Goal: Task Accomplishment & Management: Complete application form

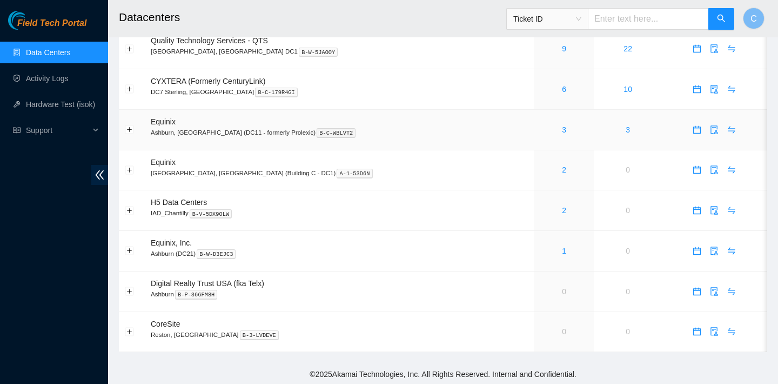
scroll to position [166, 0]
click at [562, 211] on link "2" at bounding box center [564, 209] width 4 height 9
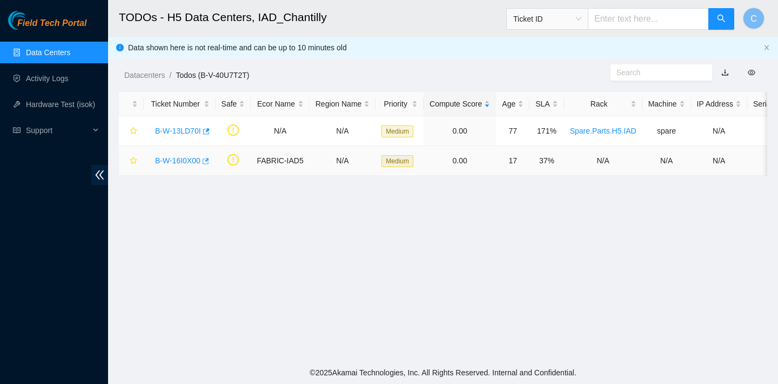
click at [209, 159] on icon "button" at bounding box center [206, 161] width 6 height 6
click at [617, 21] on input "text" at bounding box center [648, 19] width 121 height 22
paste input "B-W-13LD6XA"
type input "B-W-13LD6XA"
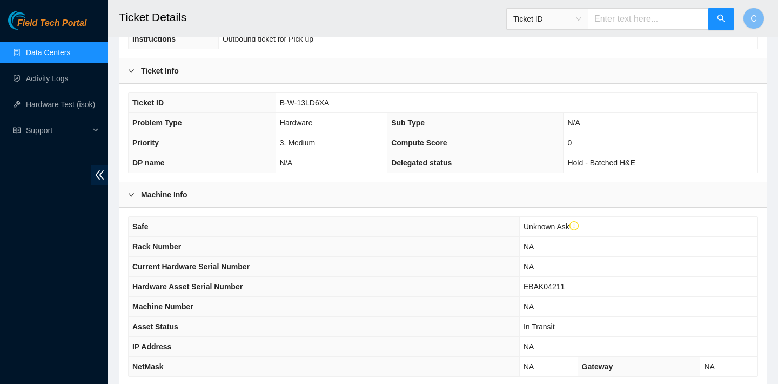
scroll to position [323, 0]
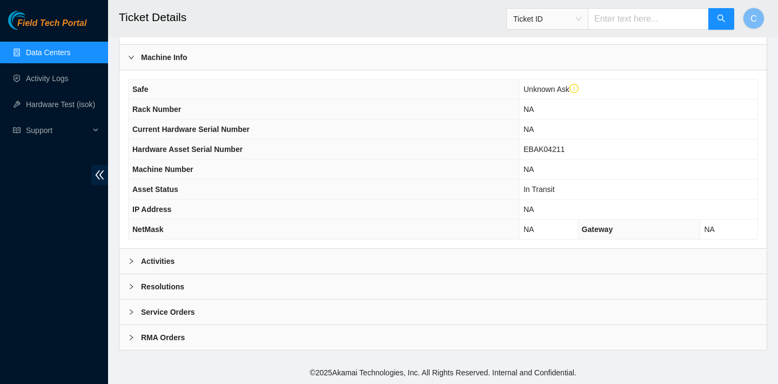
click at [403, 256] on div "Activities" at bounding box center [442, 261] width 647 height 25
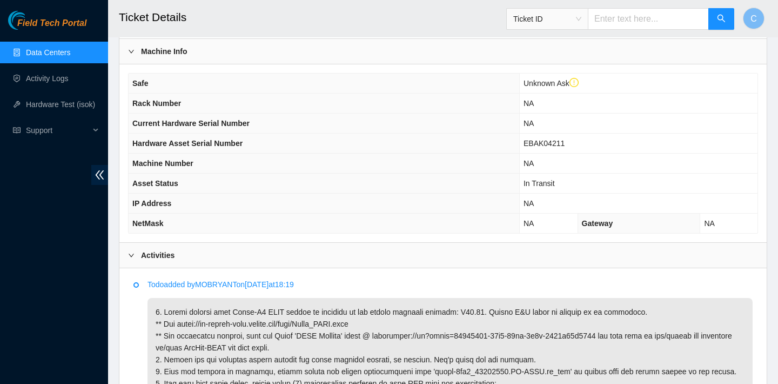
scroll to position [352, 0]
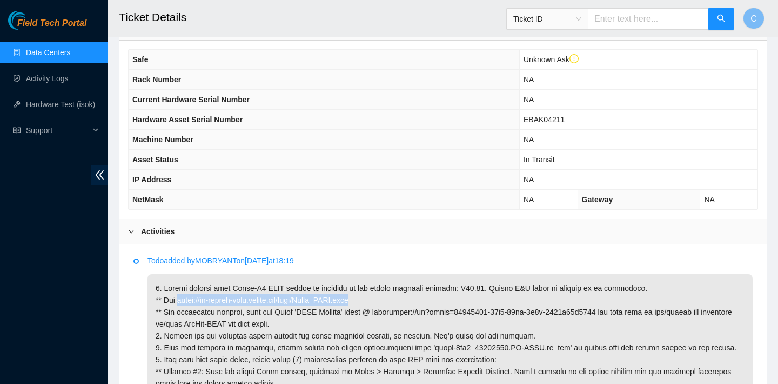
drag, startPoint x: 382, startPoint y: 300, endPoint x: 180, endPoint y: 299, distance: 202.1
click at [180, 299] on p at bounding box center [450, 353] width 605 height 159
copy p "https://ft-portal-docs.akamai.com/wiki/Viavi_OTDR.html"
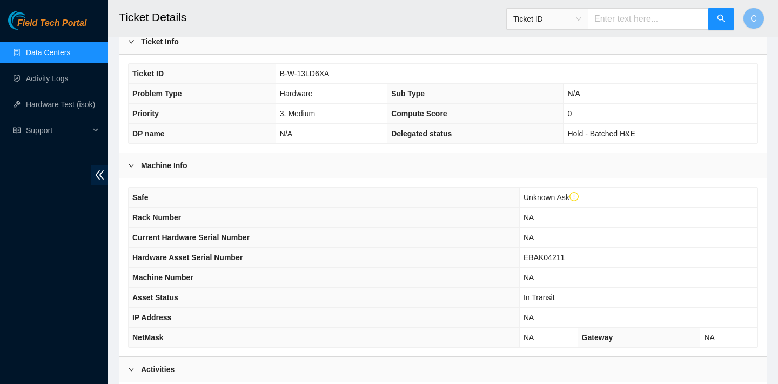
scroll to position [212, 0]
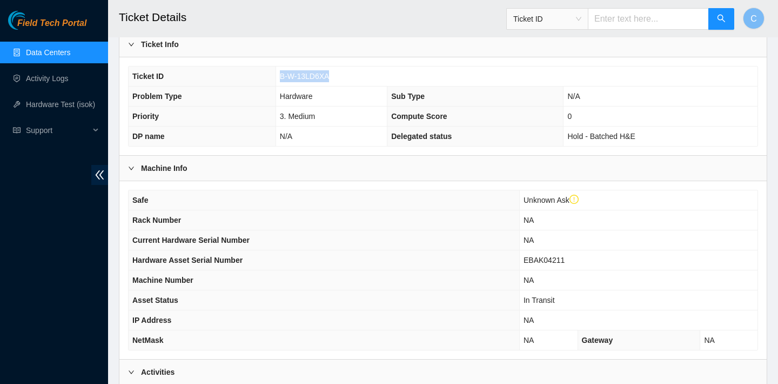
drag, startPoint x: 341, startPoint y: 75, endPoint x: 269, endPoint y: 75, distance: 71.9
click at [269, 75] on tr "Ticket ID B-W-13LD6XA" at bounding box center [443, 76] width 629 height 20
copy tr "B-W-13LD6XA"
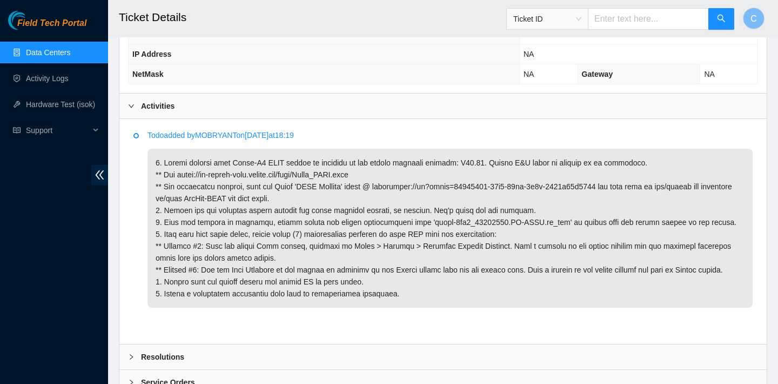
scroll to position [548, 0]
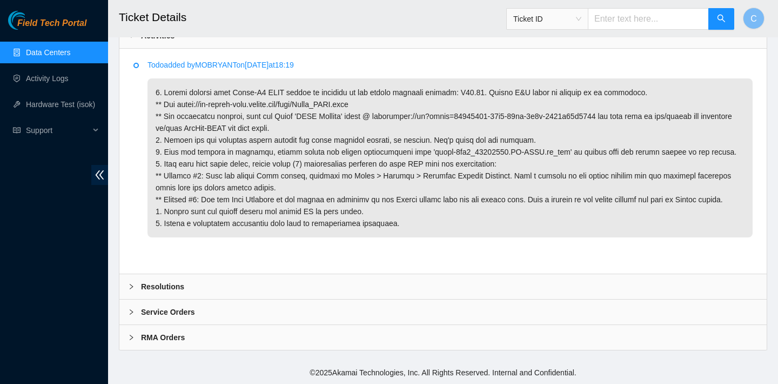
click at [266, 278] on div "Resolutions" at bounding box center [442, 286] width 647 height 25
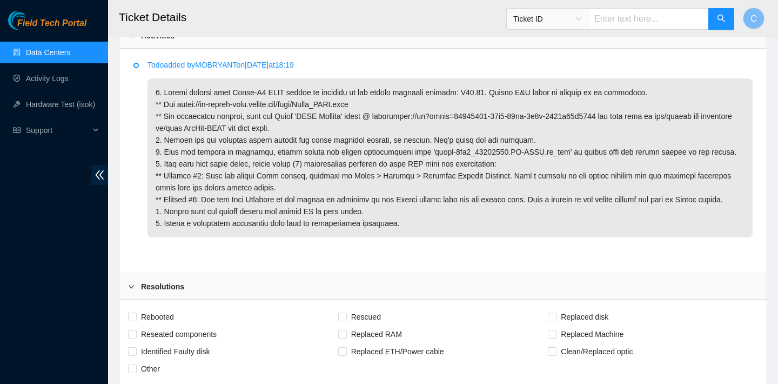
scroll to position [644, 0]
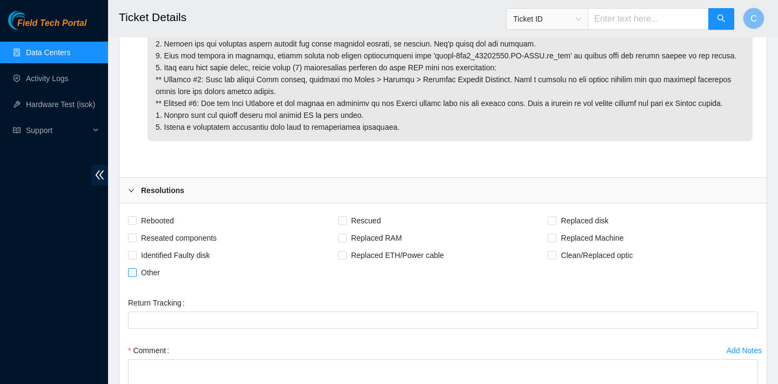
click at [159, 271] on span "Other" at bounding box center [151, 272] width 28 height 17
click at [136, 271] on input "Other" at bounding box center [132, 272] width 8 height 8
checkbox input "true"
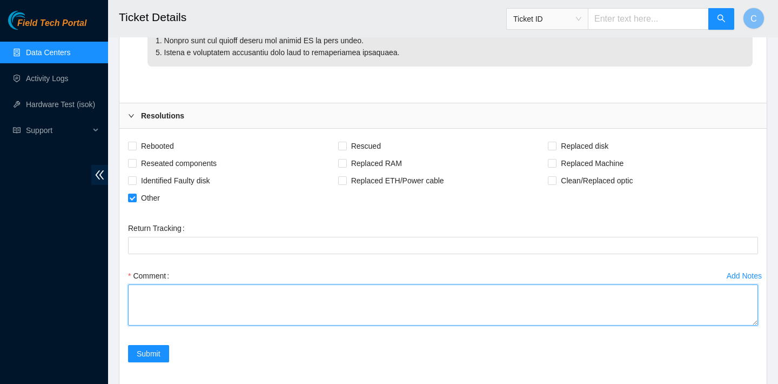
click at [227, 310] on textarea "Comment" at bounding box center [443, 304] width 630 height 41
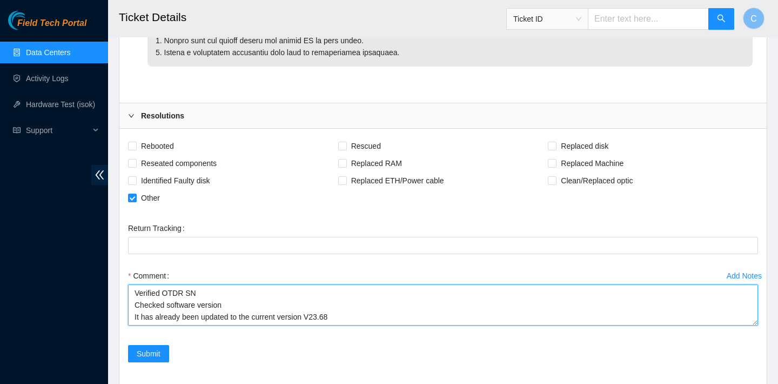
click at [345, 321] on textarea "Verified OTDR SN Checked software version It has already been updated to the cu…" at bounding box center [443, 304] width 630 height 41
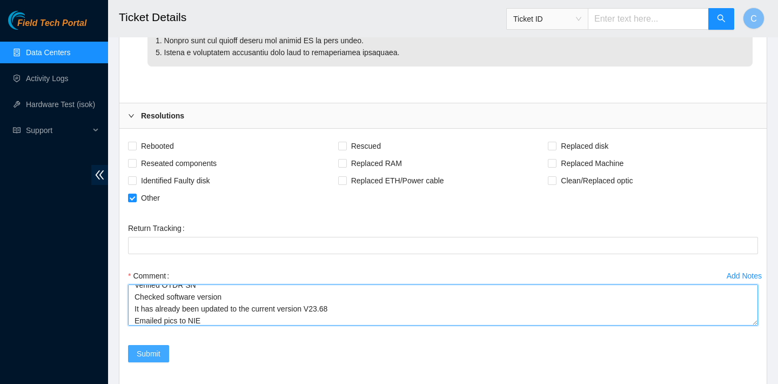
type textarea "Verified OTDR SN Checked software version It has already been updated to the cu…"
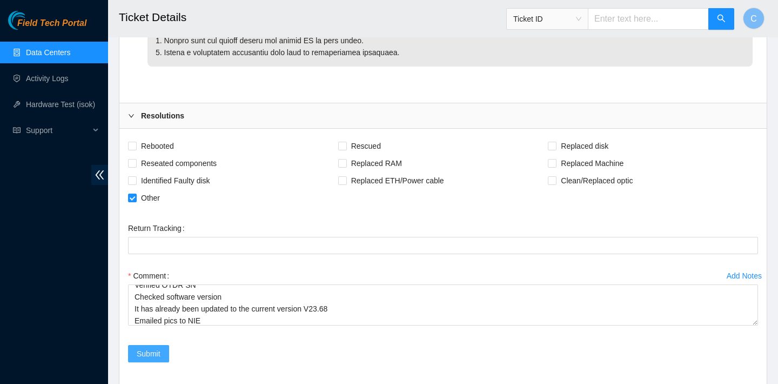
click at [157, 350] on span "Submit" at bounding box center [149, 353] width 24 height 12
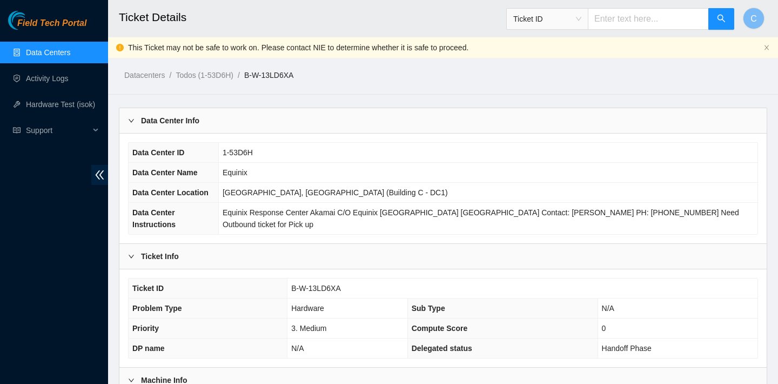
scroll to position [323, 0]
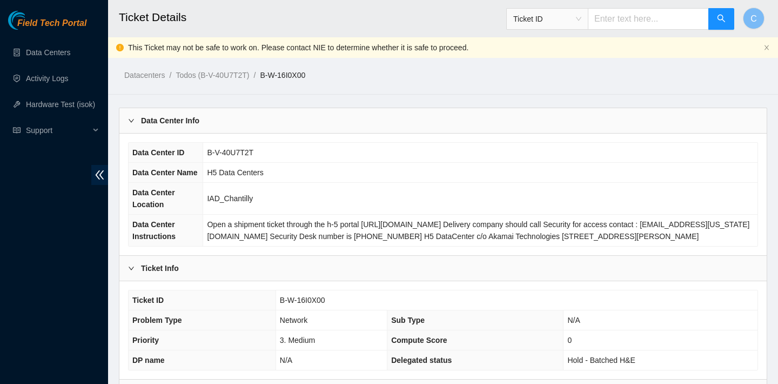
scroll to position [358, 0]
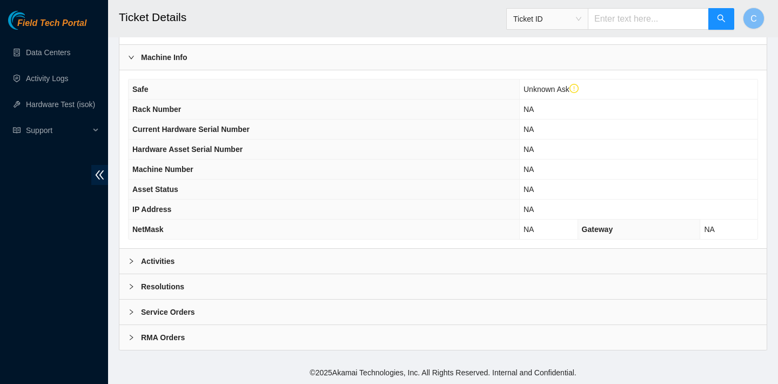
click at [366, 253] on div "Activities" at bounding box center [442, 261] width 647 height 25
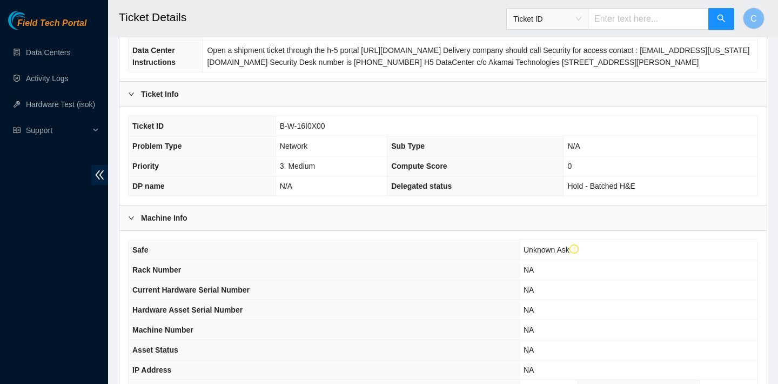
scroll to position [195, 0]
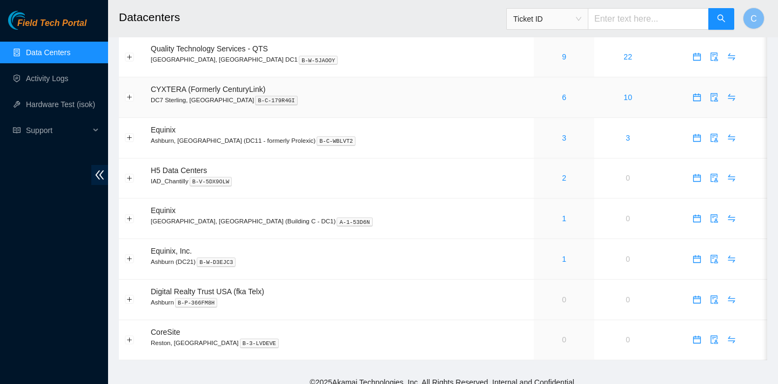
scroll to position [166, 0]
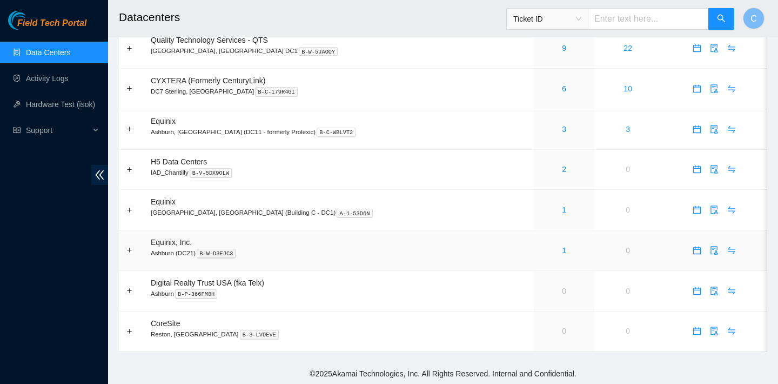
click at [540, 246] on div "1" at bounding box center [564, 250] width 49 height 12
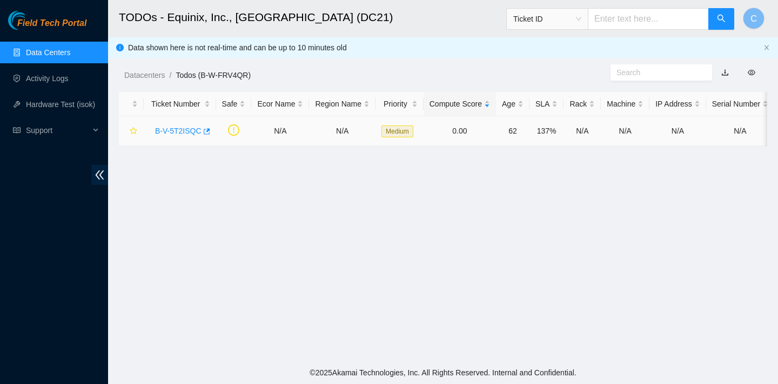
click at [191, 131] on link "B-V-5T2ISQC" at bounding box center [178, 130] width 46 height 9
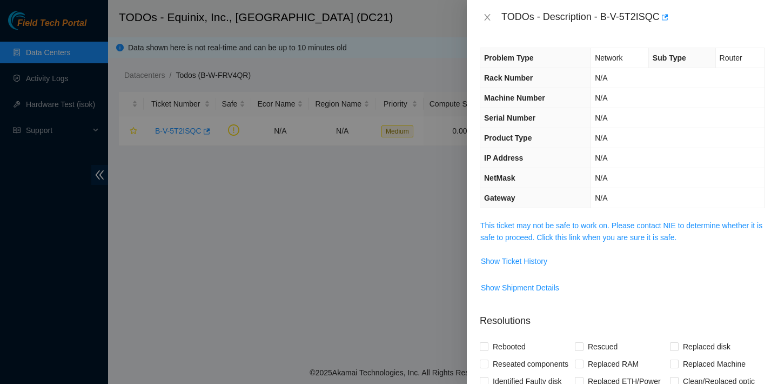
click at [256, 128] on div at bounding box center [389, 192] width 778 height 384
click at [486, 19] on icon "close" at bounding box center [487, 17] width 6 height 6
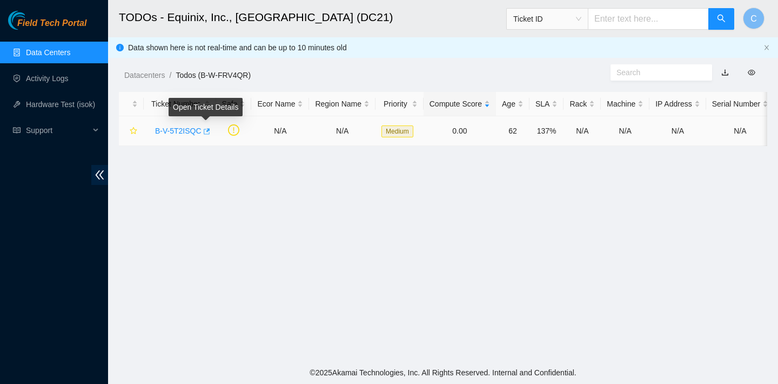
click at [210, 133] on icon "button" at bounding box center [207, 131] width 6 height 6
click at [70, 51] on link "Data Centers" at bounding box center [48, 52] width 44 height 9
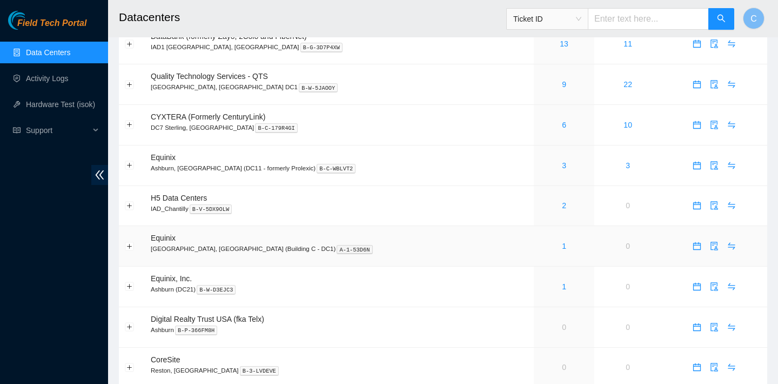
scroll to position [117, 0]
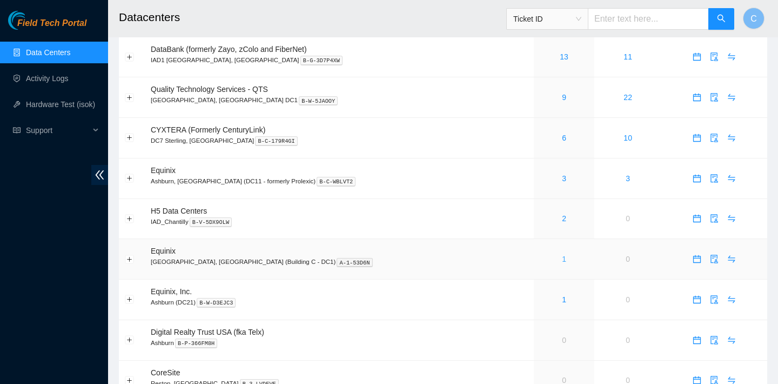
click at [562, 258] on link "1" at bounding box center [564, 259] width 4 height 9
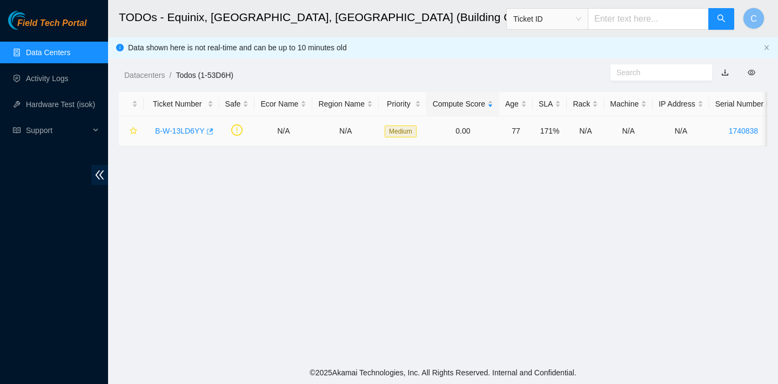
click at [212, 130] on icon "button" at bounding box center [210, 131] width 6 height 6
click at [69, 50] on link "Data Centers" at bounding box center [48, 52] width 44 height 9
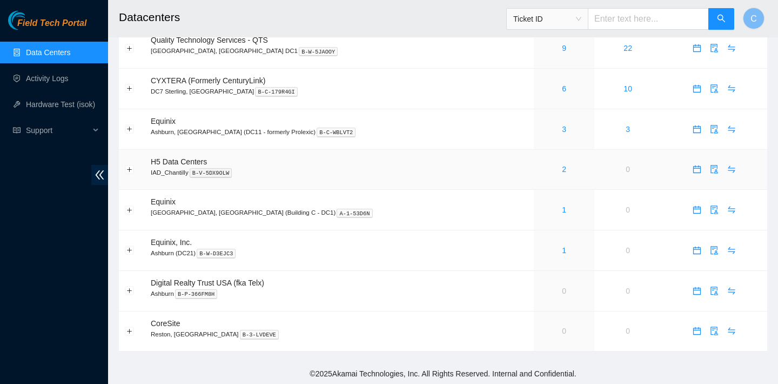
scroll to position [141, 0]
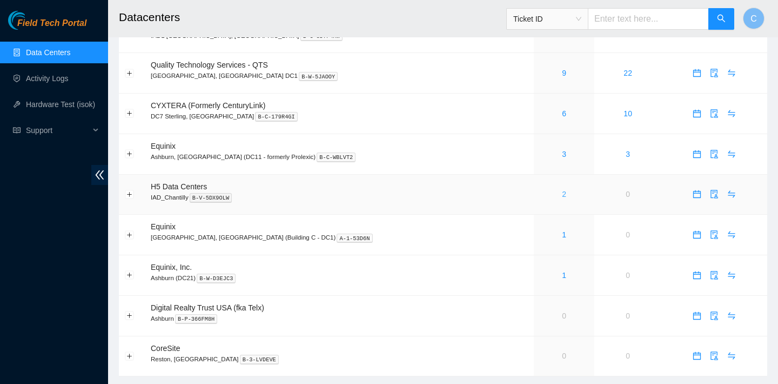
click at [562, 192] on link "2" at bounding box center [564, 194] width 4 height 9
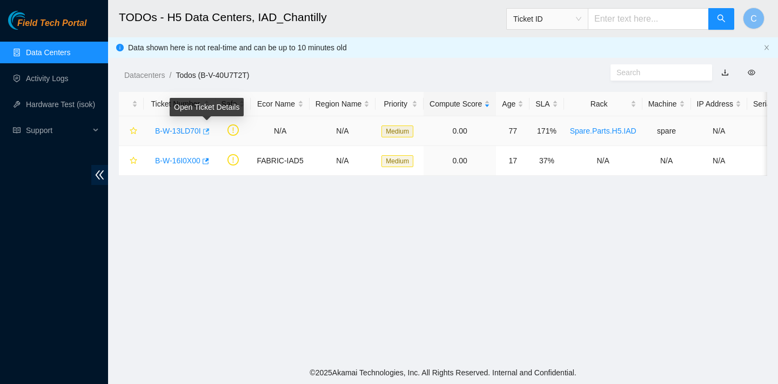
click at [209, 134] on icon "button" at bounding box center [206, 131] width 6 height 6
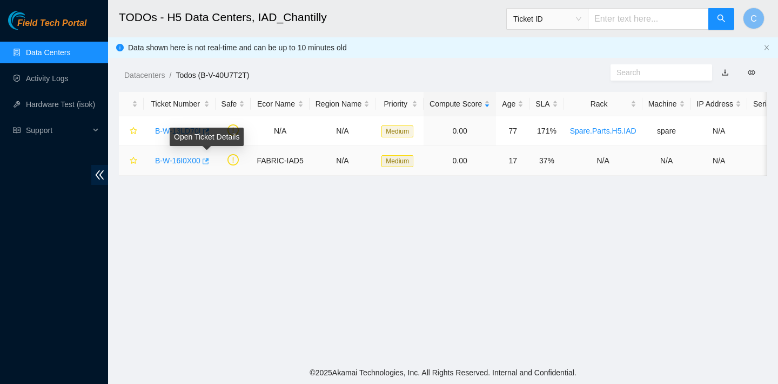
click at [209, 161] on icon "button" at bounding box center [205, 161] width 8 height 8
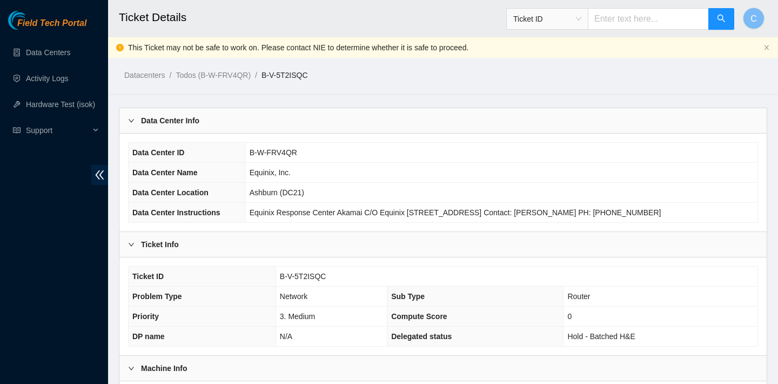
scroll to position [323, 0]
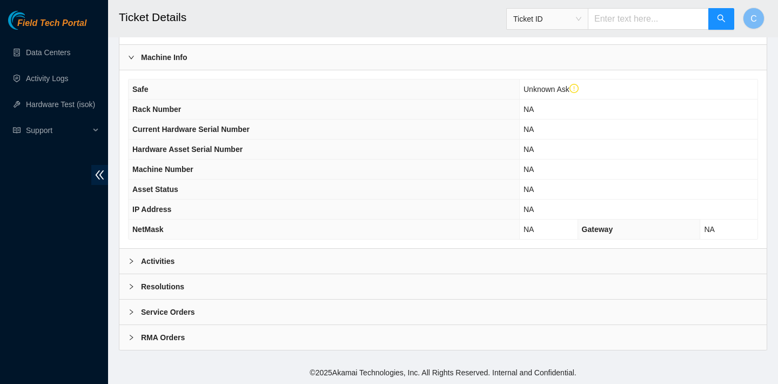
click at [343, 262] on div "Activities" at bounding box center [442, 261] width 647 height 25
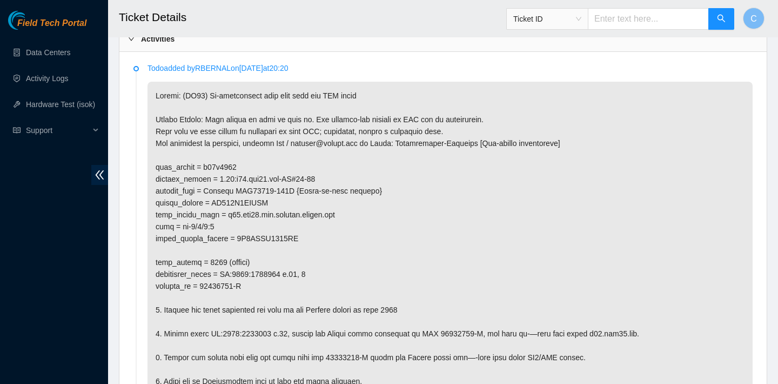
scroll to position [532, 0]
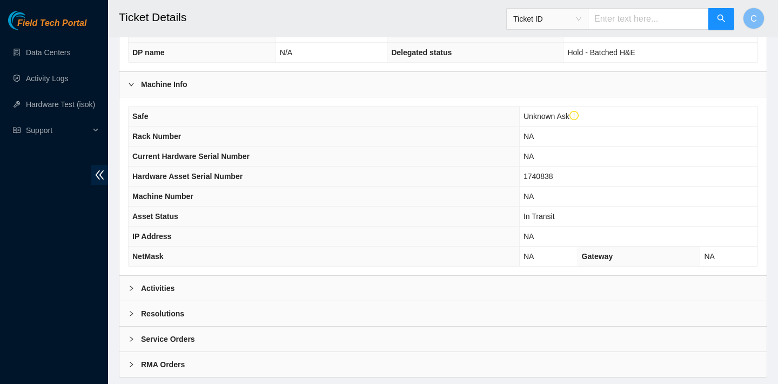
click at [267, 287] on div "Activities" at bounding box center [442, 288] width 647 height 25
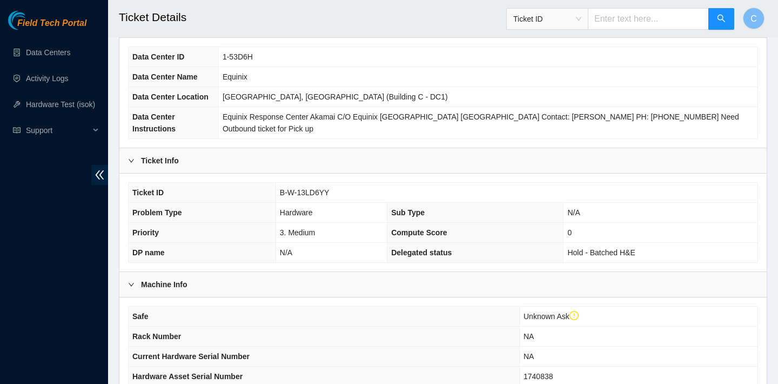
scroll to position [77, 0]
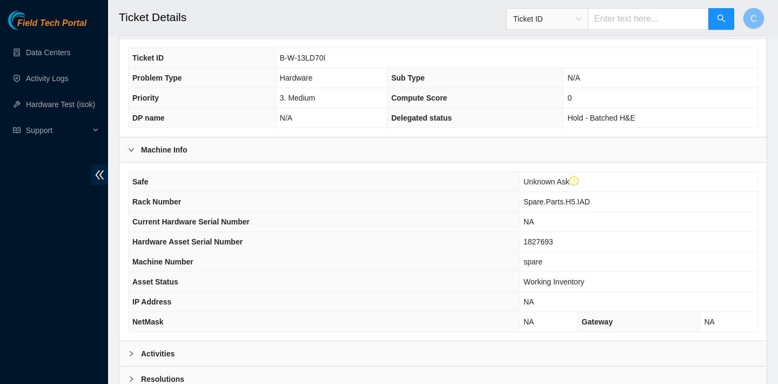
scroll to position [357, 0]
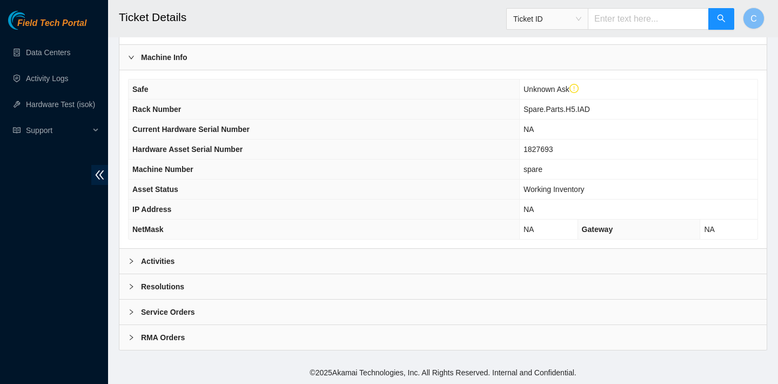
click at [381, 258] on div "Activities" at bounding box center [442, 261] width 647 height 25
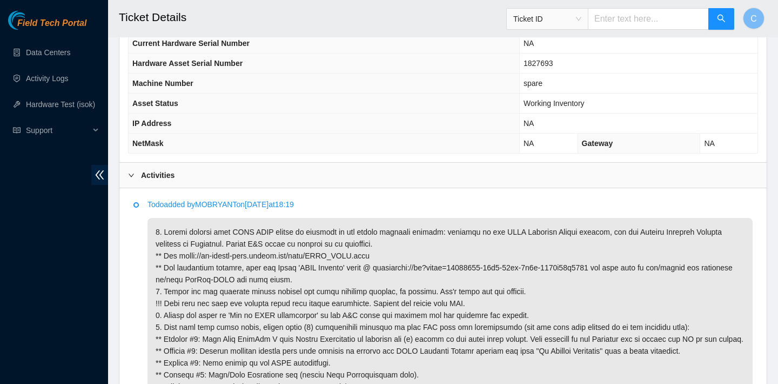
scroll to position [547, 0]
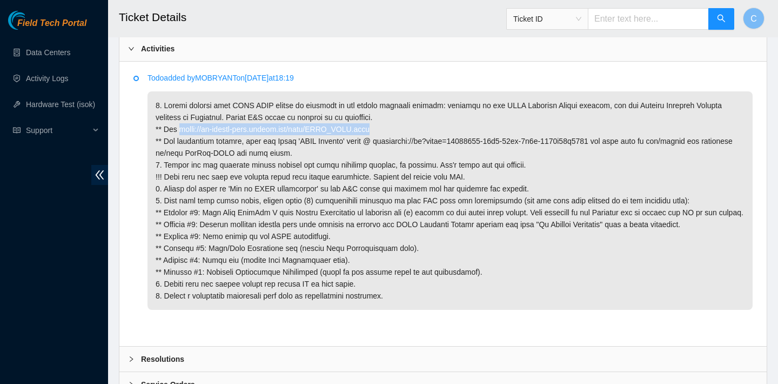
drag, startPoint x: 385, startPoint y: 153, endPoint x: 180, endPoint y: 156, distance: 204.8
click at [180, 156] on p at bounding box center [450, 200] width 605 height 218
copy p "[URL][DOMAIN_NAME]"
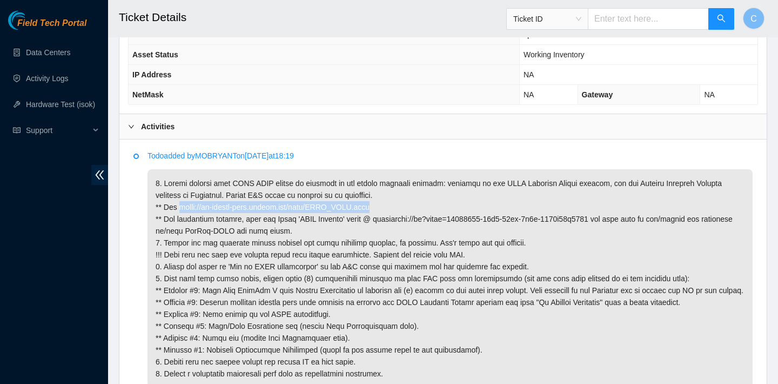
scroll to position [418, 0]
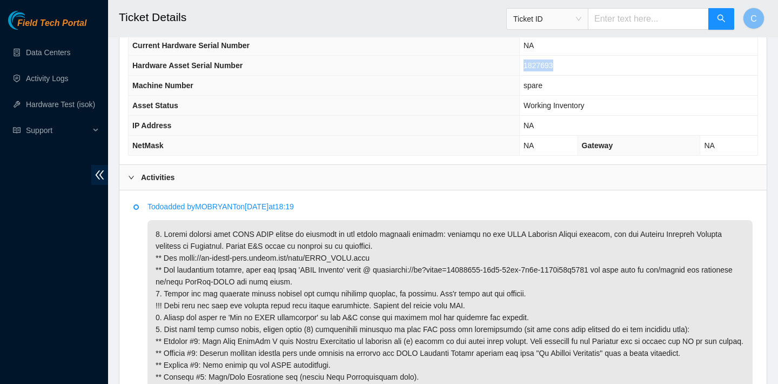
drag, startPoint x: 565, startPoint y: 87, endPoint x: 518, endPoint y: 86, distance: 46.5
click at [518, 76] on tr "Hardware Asset Serial Number 1827693" at bounding box center [443, 66] width 629 height 20
copy tr "1827693"
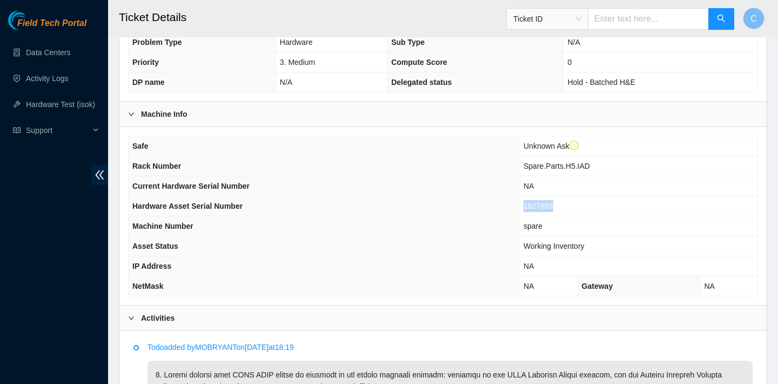
scroll to position [226, 0]
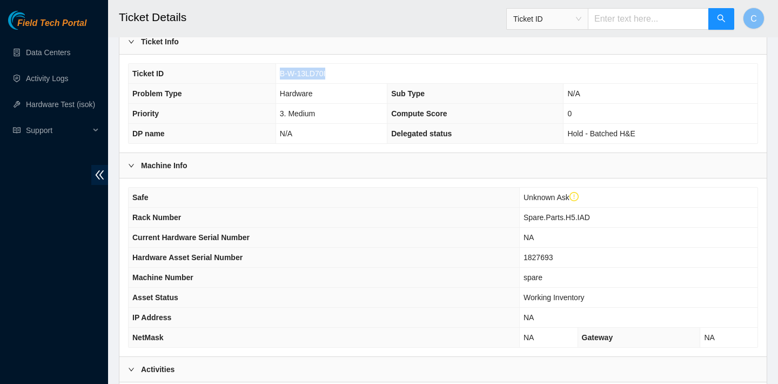
drag, startPoint x: 333, startPoint y: 94, endPoint x: 279, endPoint y: 93, distance: 54.6
click at [279, 84] on td "B-W-13LD70I" at bounding box center [517, 74] width 482 height 20
copy span "B-W-13LD70I"
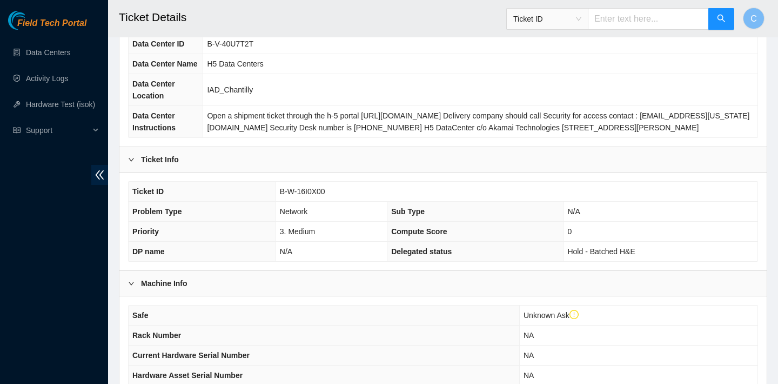
scroll to position [286, 0]
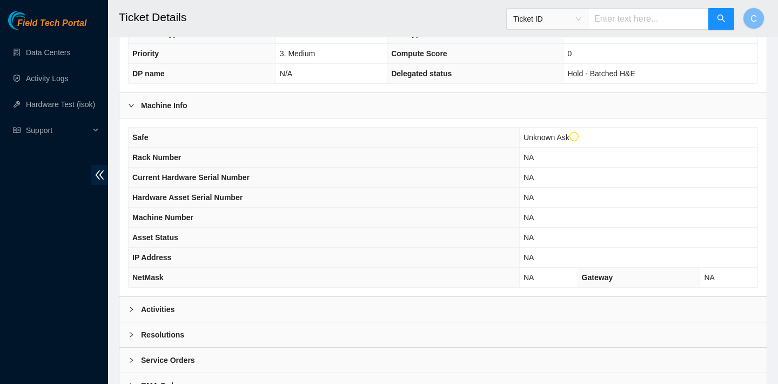
click at [374, 322] on div "Activities" at bounding box center [442, 309] width 647 height 25
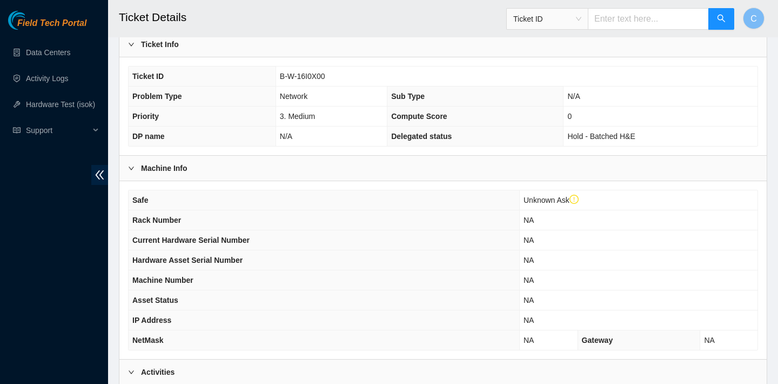
scroll to position [206, 0]
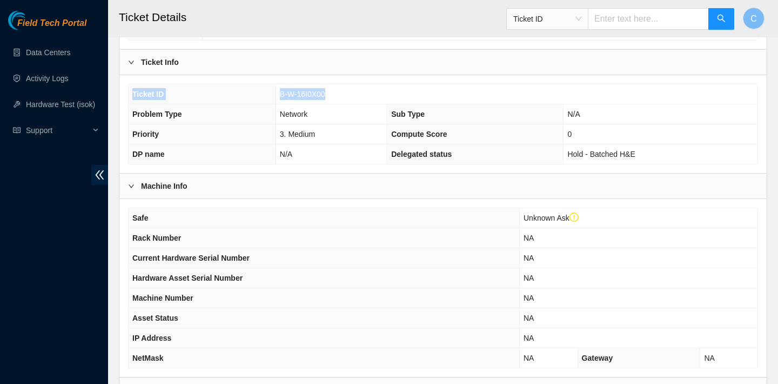
drag, startPoint x: 347, startPoint y: 116, endPoint x: 218, endPoint y: 106, distance: 129.5
click at [218, 106] on div "Ticket ID B-W-16I0X00 Problem Type Network Sub Type N/A Priority 3. Medium Comp…" at bounding box center [442, 124] width 647 height 98
copy tbody "Ticket ID B-W-16I0X00"
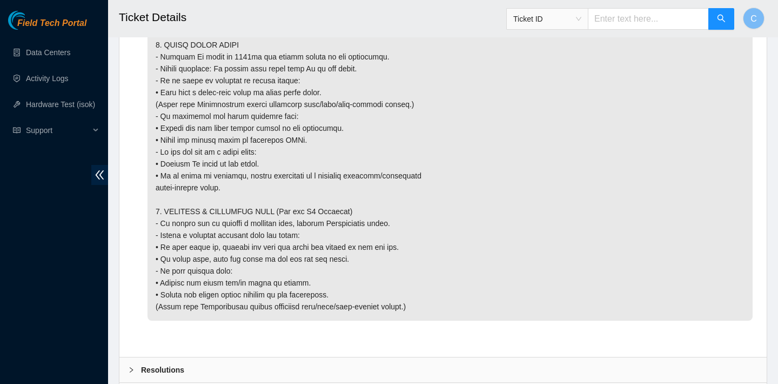
scroll to position [1630, 0]
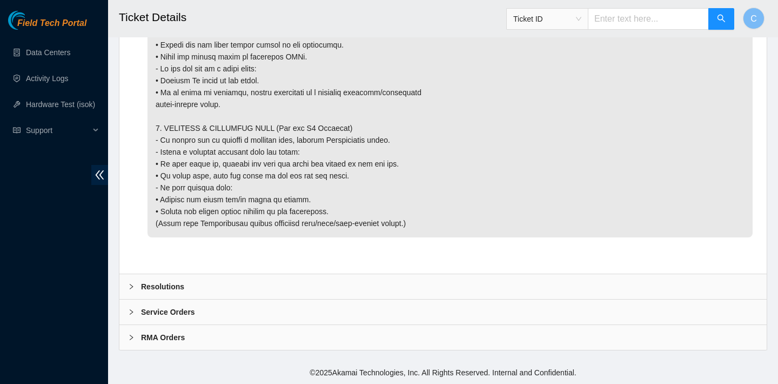
click at [413, 289] on div "Resolutions" at bounding box center [442, 286] width 647 height 25
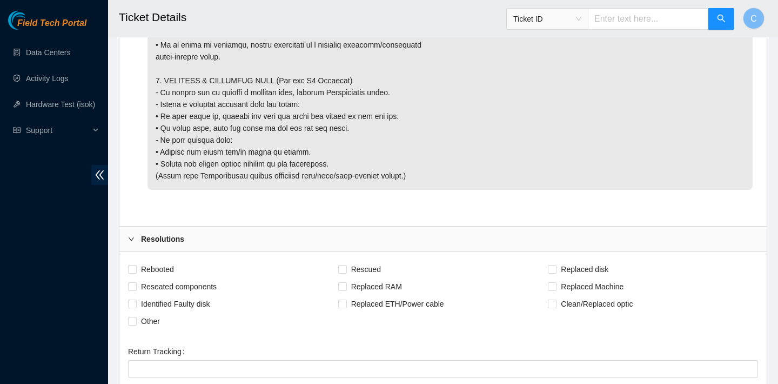
scroll to position [1855, 0]
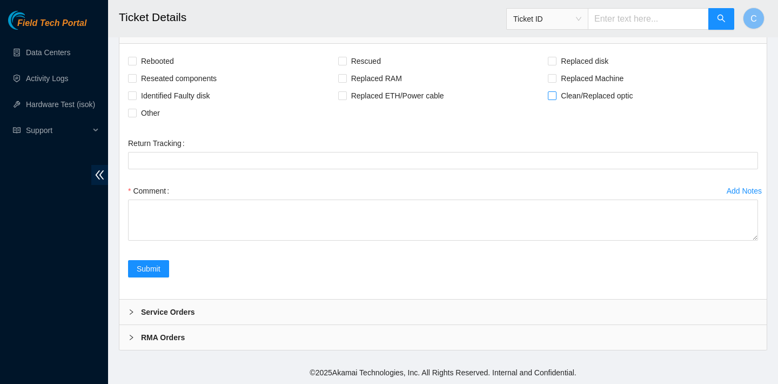
click at [551, 99] on input "Clean/Replaced optic" at bounding box center [552, 95] width 8 height 8
checkbox input "true"
click at [390, 247] on div "Comment" at bounding box center [443, 214] width 630 height 65
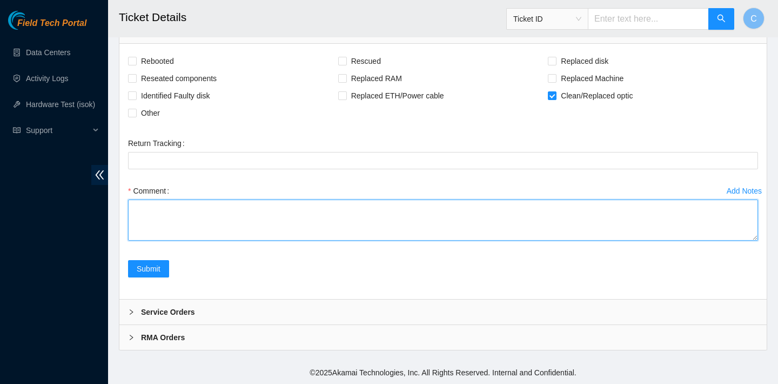
click at [390, 240] on textarea "Comment" at bounding box center [443, 219] width 630 height 41
click at [195, 237] on textarea "verified rack, macine, and port number" at bounding box center [443, 219] width 630 height 41
click at [284, 240] on textarea "verified rack, machine, and port number" at bounding box center [443, 219] width 630 height 41
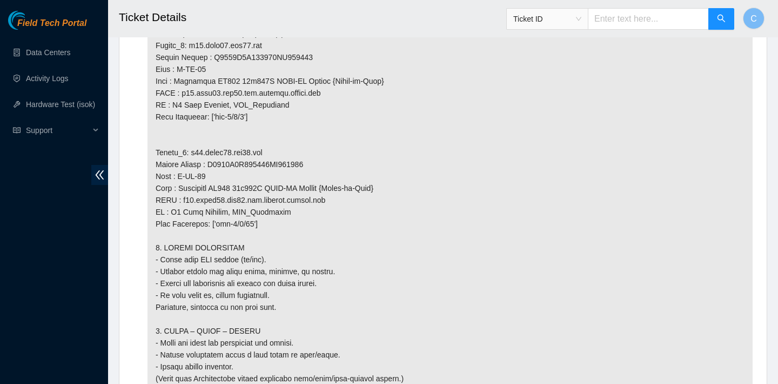
scroll to position [1113, 0]
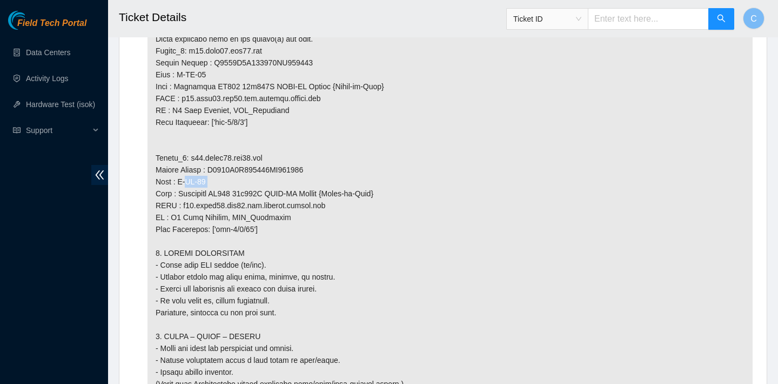
drag, startPoint x: 179, startPoint y: 217, endPoint x: 212, endPoint y: 218, distance: 32.5
click at [212, 218] on p at bounding box center [450, 116] width 605 height 1181
copy p "C-WX-11"
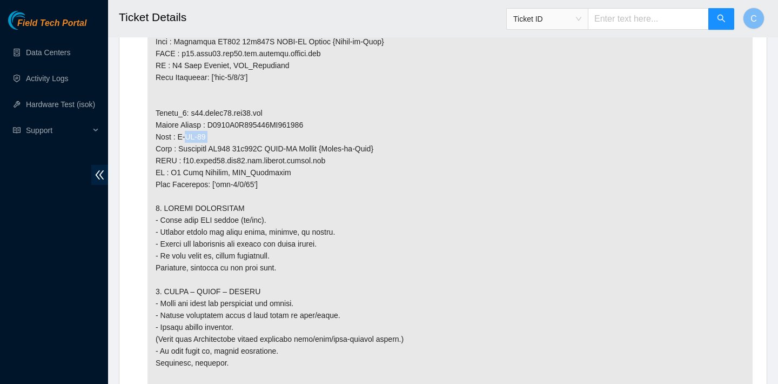
scroll to position [1127, 0]
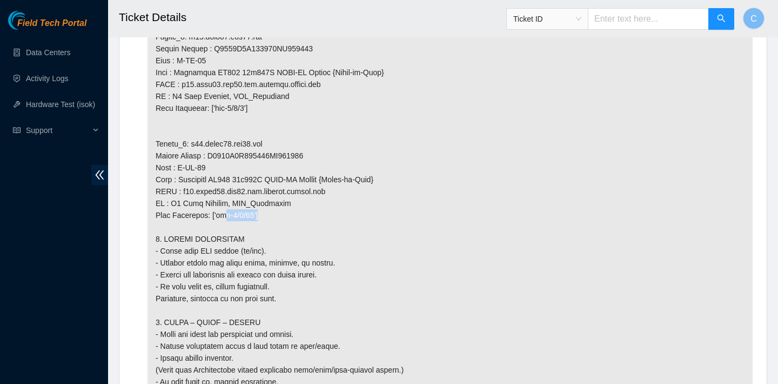
drag, startPoint x: 257, startPoint y: 251, endPoint x: 218, endPoint y: 250, distance: 38.9
click at [218, 250] on p at bounding box center [450, 102] width 605 height 1181
copy p "eth-1/1/31'"
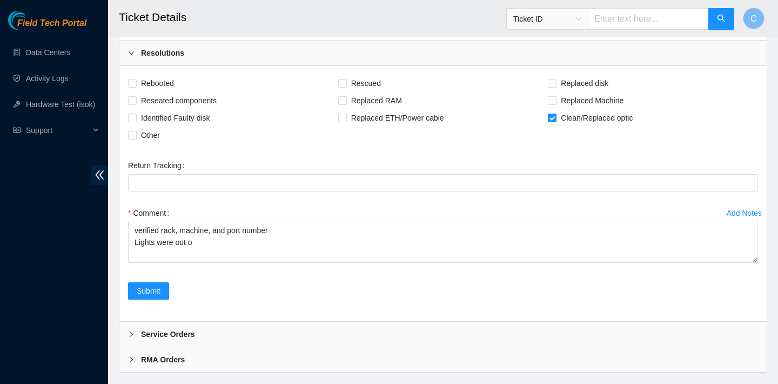
scroll to position [1885, 0]
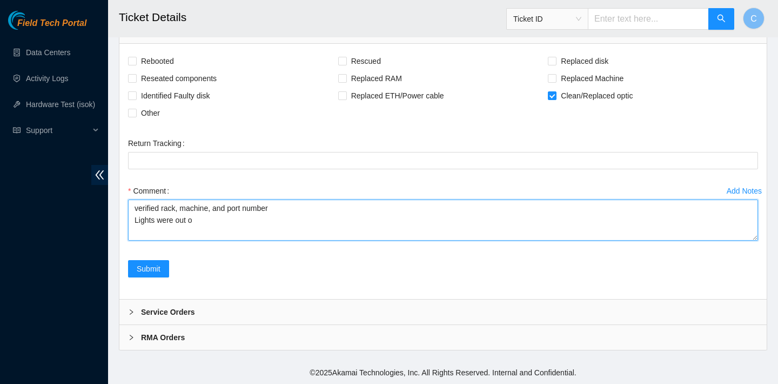
click at [233, 226] on textarea "verified rack, machine, and port number Lights were out o" at bounding box center [443, 219] width 630 height 41
paste textarea "eth-1/1/31'"
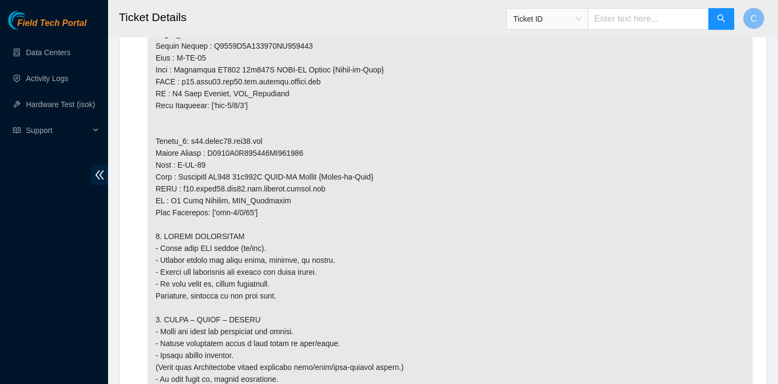
scroll to position [1107, 0]
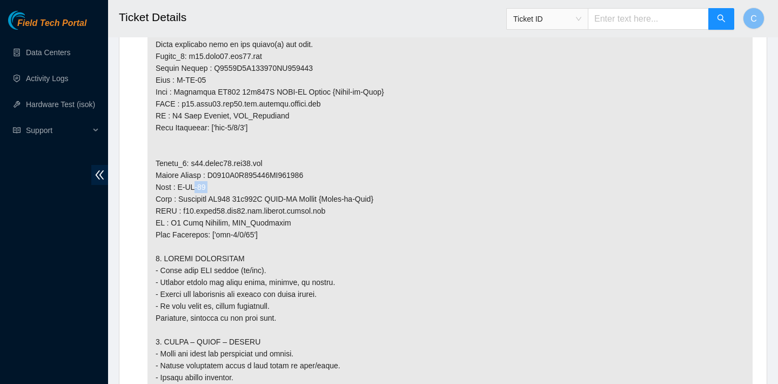
drag, startPoint x: 219, startPoint y: 222, endPoint x: 191, endPoint y: 221, distance: 28.1
click at [191, 221] on p at bounding box center [450, 121] width 605 height 1181
click at [229, 227] on p at bounding box center [450, 121] width 605 height 1181
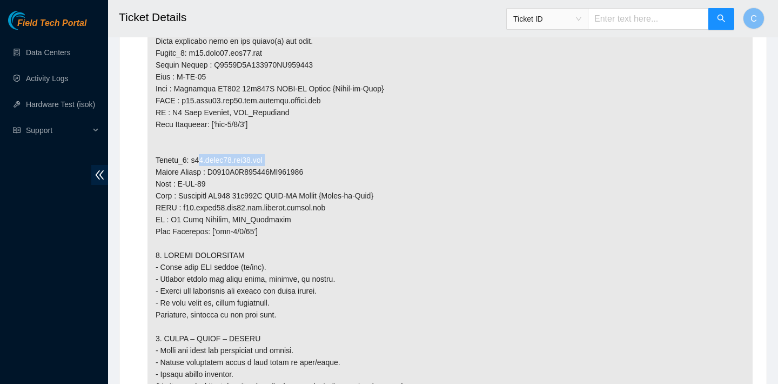
drag, startPoint x: 270, startPoint y: 192, endPoint x: 191, endPoint y: 192, distance: 78.4
click at [191, 192] on p at bounding box center [450, 118] width 605 height 1181
copy p "r03.spine04.iad05.fab"
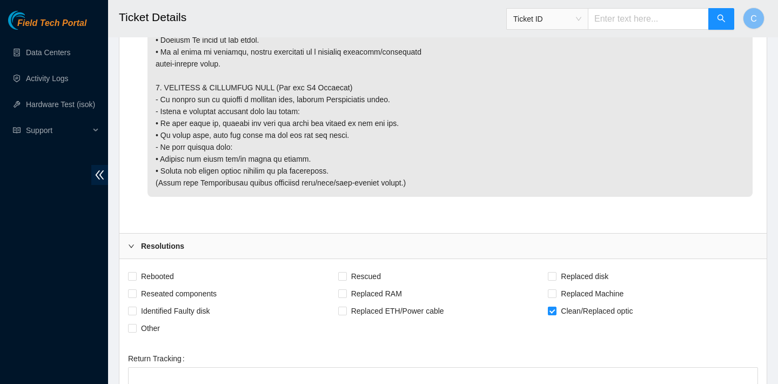
scroll to position [1847, 0]
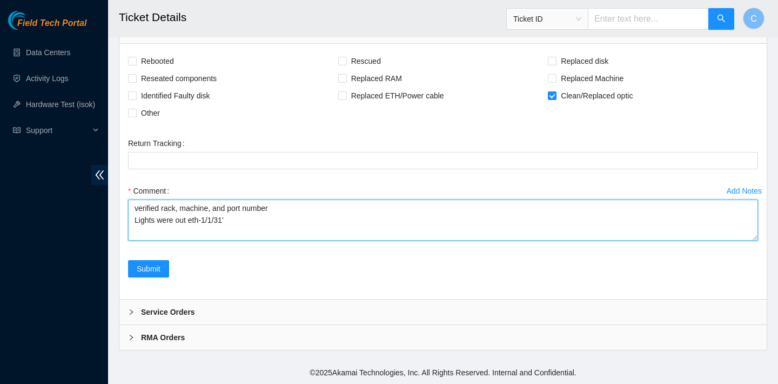
click at [231, 240] on textarea "verified rack, machine, and port number Lights were out eth-1/1/31'" at bounding box center [443, 219] width 630 height 41
paste textarea "r03.spine04.iad05.fab"
click at [236, 240] on textarea "verified rack, machine, and port number Lights were out eth-1/1/31 in r03.spine…" at bounding box center [443, 219] width 630 height 41
click at [190, 240] on textarea "verified rack, machine, and port number Lights were out eth-1/1/31 r03.spine04.…" at bounding box center [443, 219] width 630 height 41
click at [242, 240] on textarea "verified rack, machine, and port number Lights were out for eth-1/1/31 r03.spin…" at bounding box center [443, 219] width 630 height 41
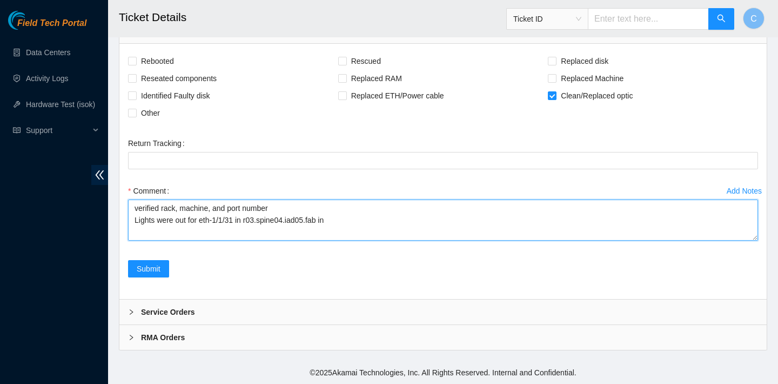
click at [348, 240] on textarea "verified rack, machine, and port number Lights were out for eth-1/1/31 in r03.s…" at bounding box center [443, 219] width 630 height 41
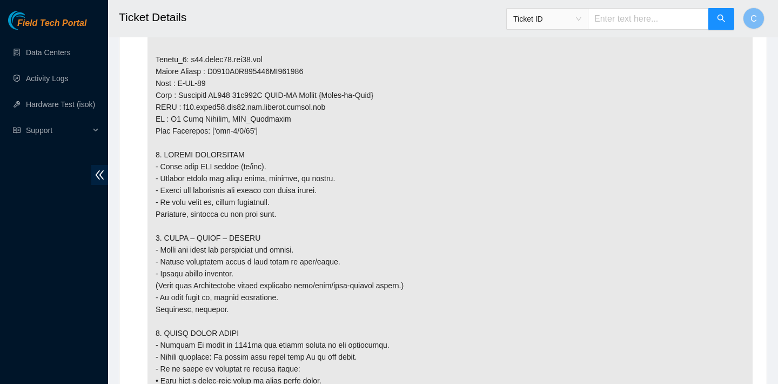
scroll to position [1115, 0]
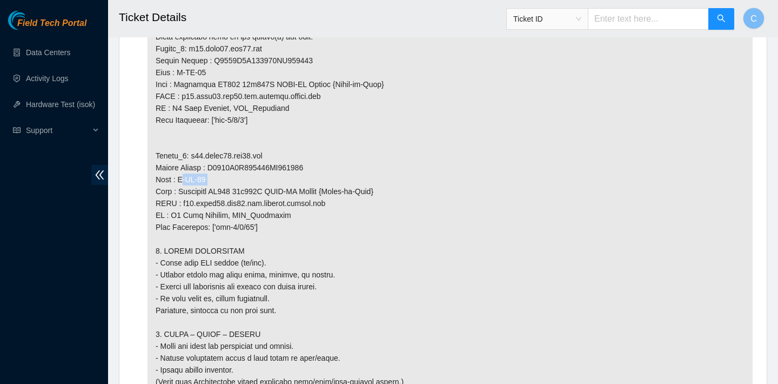
drag, startPoint x: 216, startPoint y: 216, endPoint x: 179, endPoint y: 212, distance: 36.9
click at [179, 212] on p at bounding box center [450, 113] width 605 height 1181
copy p "C-WX-11"
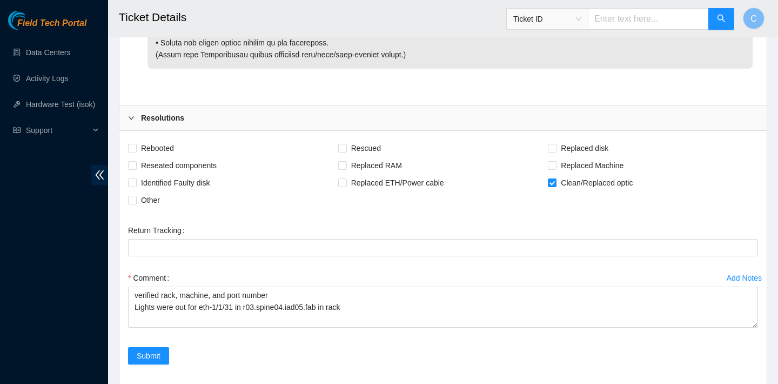
scroll to position [1837, 0]
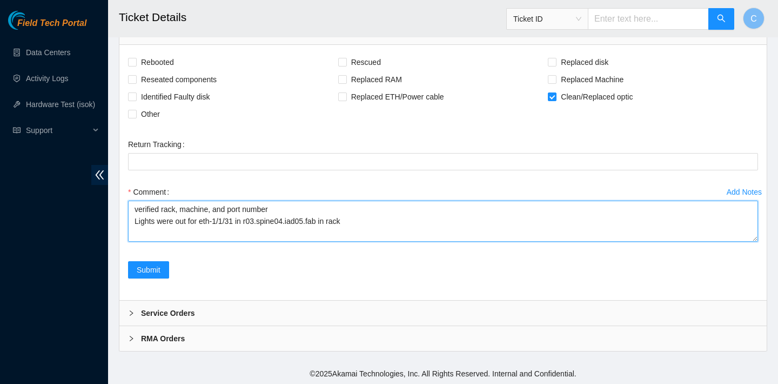
click at [372, 242] on textarea "verified rack, machine, and port number Lights were out for eth-1/1/31 in r03.s…" at bounding box center [443, 220] width 630 height 41
paste textarea "C-WX-11"
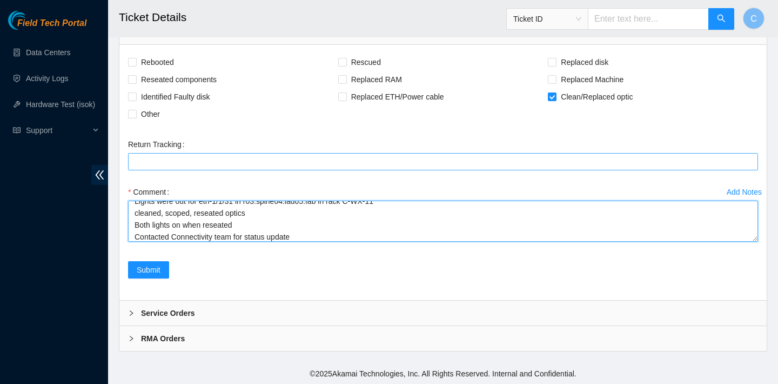
scroll to position [32, 0]
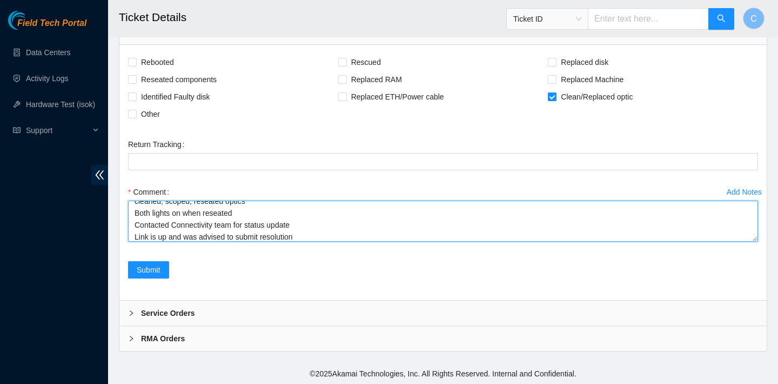
type textarea "verified rack, machine, and port number Lights were out for eth-1/1/31 in r03.s…"
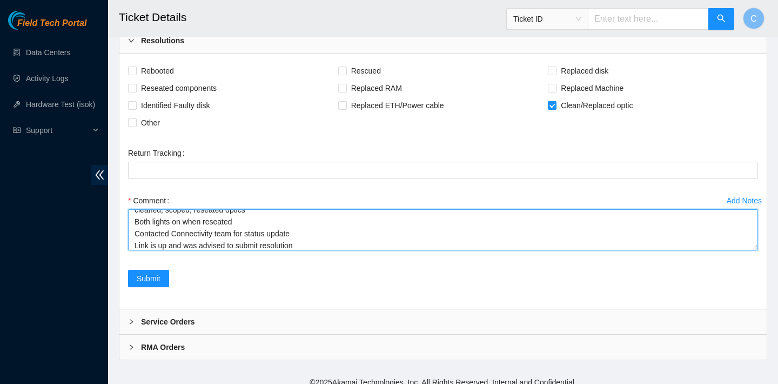
scroll to position [1885, 0]
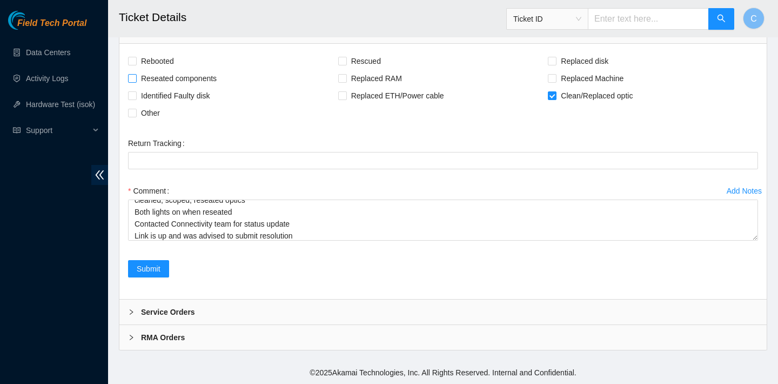
click at [189, 78] on span "Reseated components" at bounding box center [179, 78] width 84 height 17
click at [136, 78] on input "Reseated components" at bounding box center [132, 78] width 8 height 8
checkbox input "true"
click at [153, 271] on span "Submit" at bounding box center [149, 269] width 24 height 12
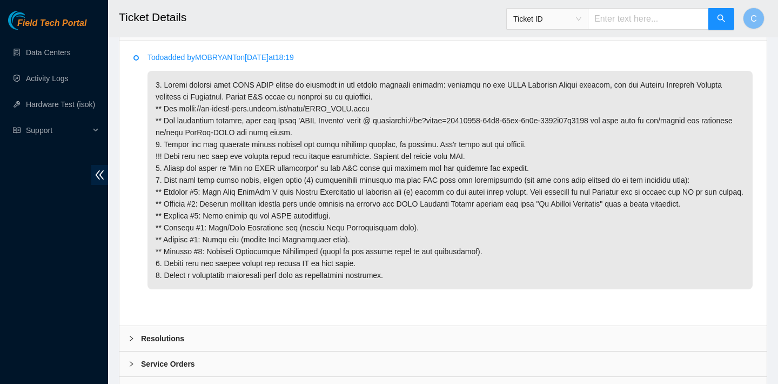
scroll to position [642, 0]
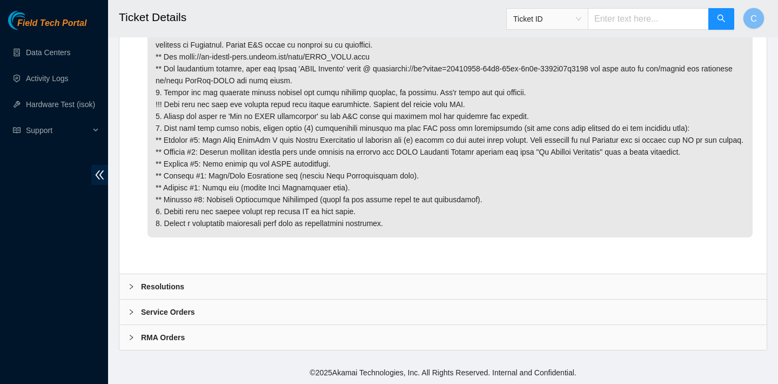
click at [272, 296] on div "Resolutions" at bounding box center [442, 286] width 647 height 25
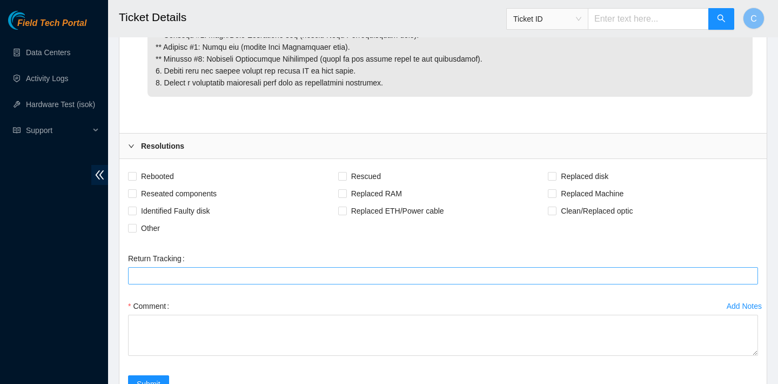
scroll to position [782, 0]
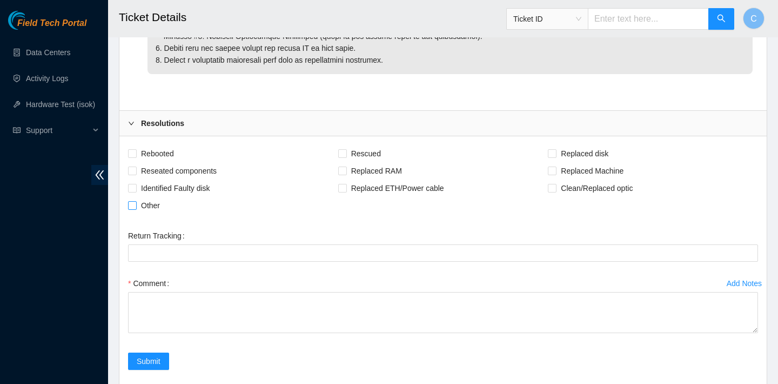
click at [152, 214] on span "Other" at bounding box center [151, 205] width 28 height 17
click at [136, 209] on input "Other" at bounding box center [132, 205] width 8 height 8
checkbox input "true"
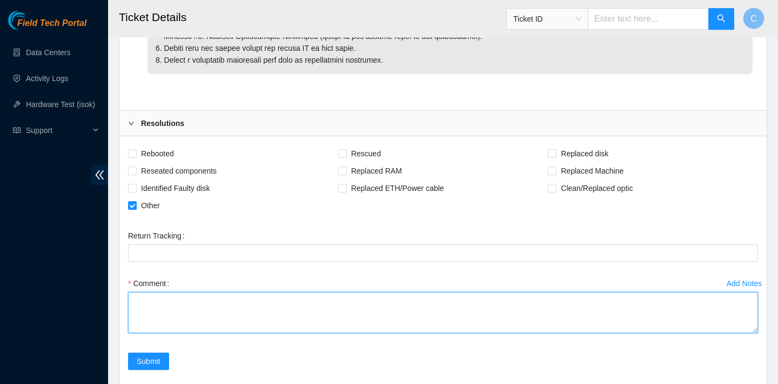
click at [202, 333] on textarea "Comment" at bounding box center [443, 312] width 630 height 41
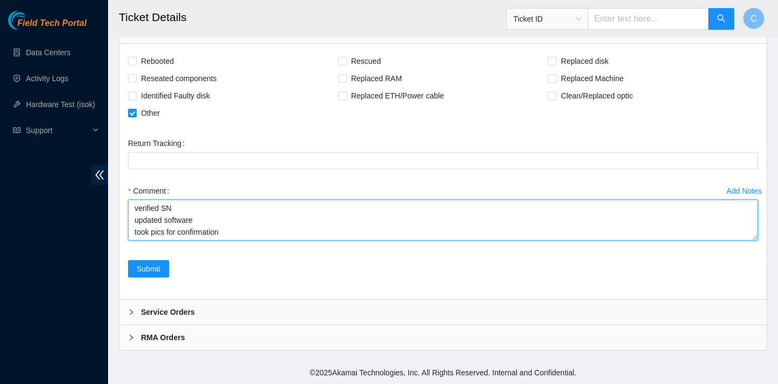
scroll to position [12, 0]
type textarea "verified SN updated software took pics for confirmation sent email to NIE with …"
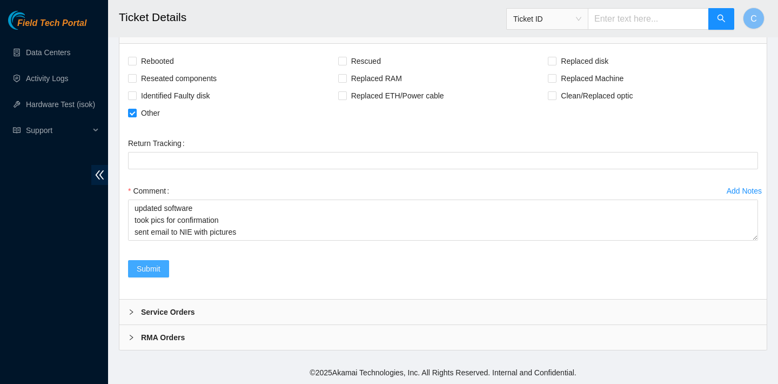
click at [158, 274] on span "Submit" at bounding box center [149, 269] width 24 height 12
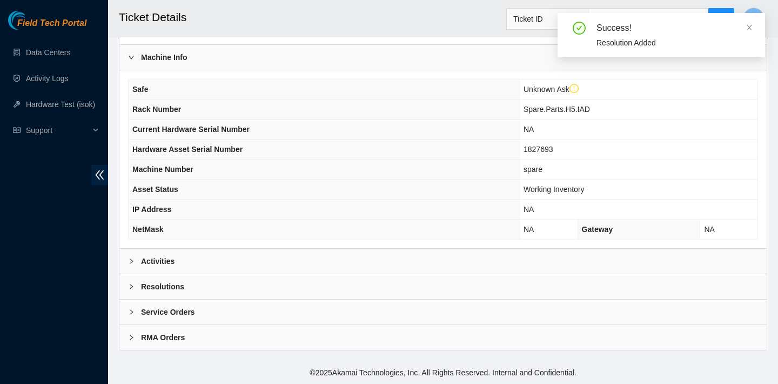
scroll to position [278, 0]
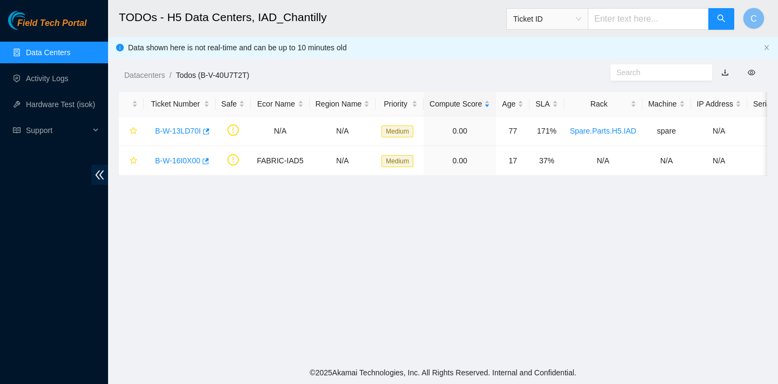
click at [70, 52] on link "Data Centers" at bounding box center [48, 52] width 44 height 9
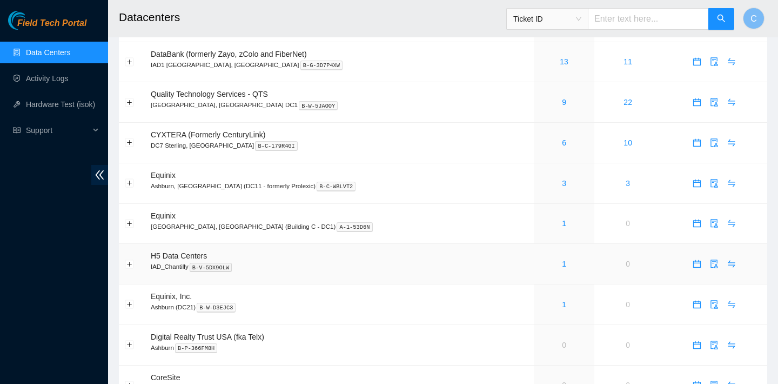
scroll to position [166, 0]
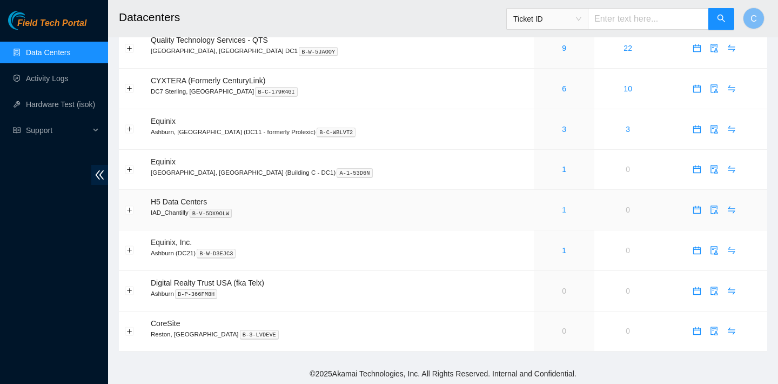
click at [562, 206] on link "1" at bounding box center [564, 209] width 4 height 9
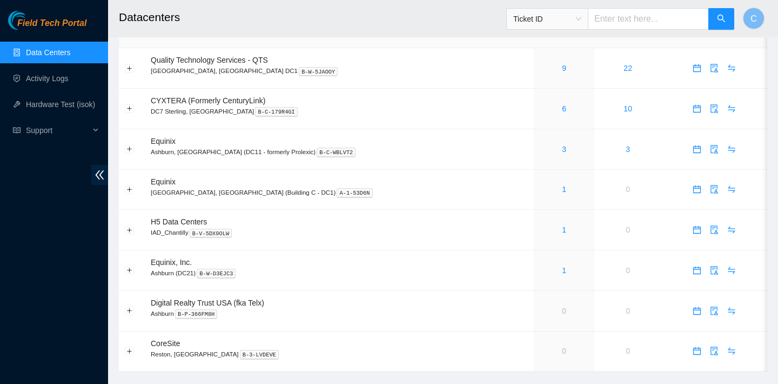
scroll to position [166, 0]
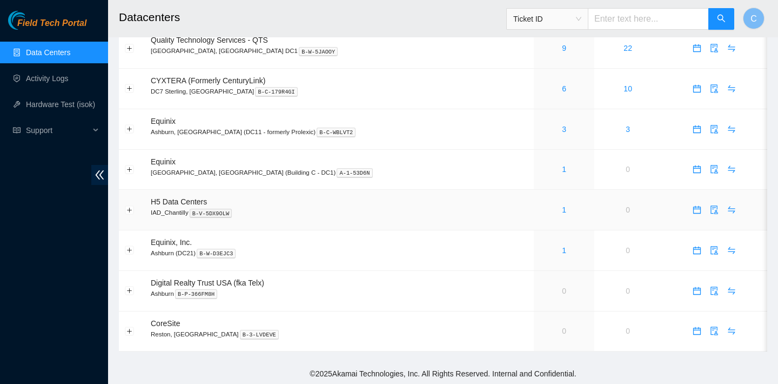
click at [540, 209] on div "1" at bounding box center [564, 210] width 49 height 12
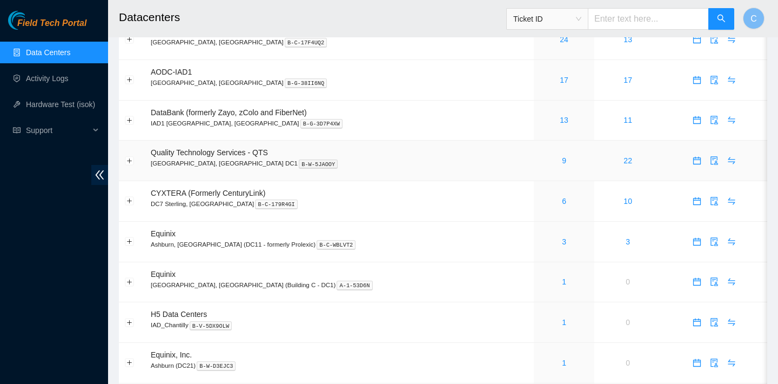
scroll to position [151, 0]
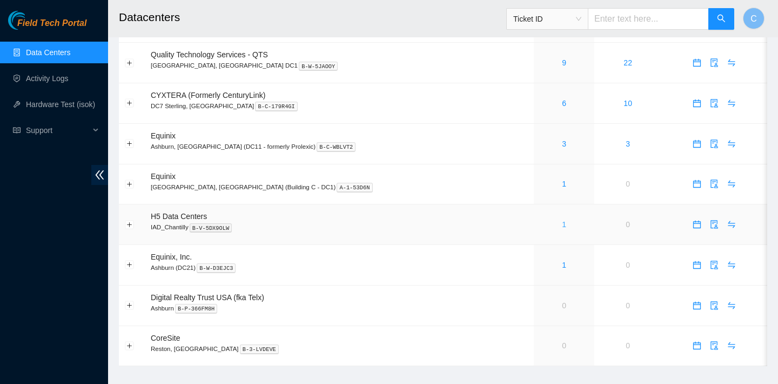
click at [540, 226] on div "1" at bounding box center [564, 224] width 49 height 12
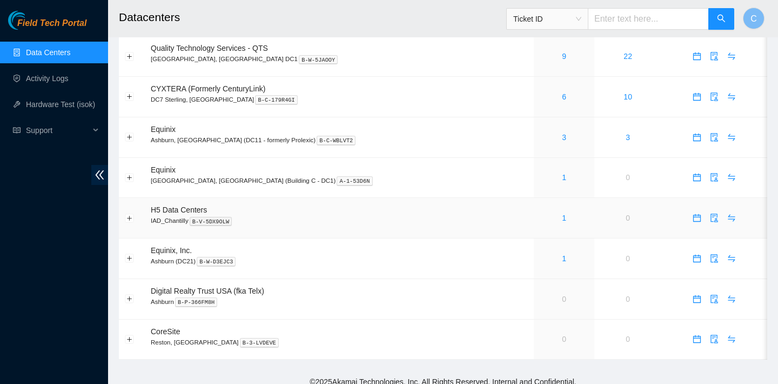
scroll to position [158, 0]
click at [562, 256] on link "1" at bounding box center [564, 257] width 4 height 9
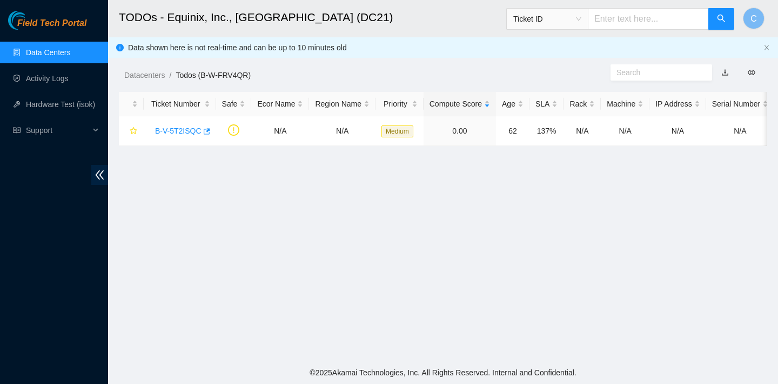
scroll to position [158, 0]
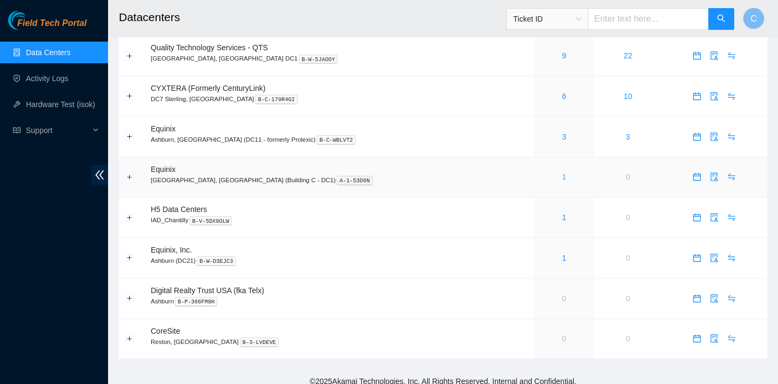
click at [562, 172] on link "1" at bounding box center [564, 176] width 4 height 9
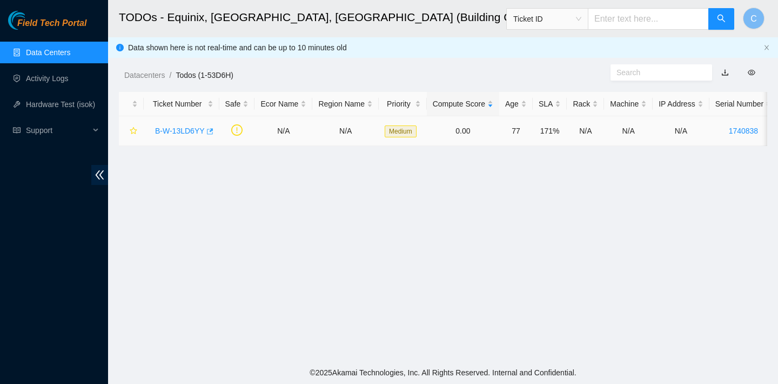
click at [210, 129] on icon "button" at bounding box center [210, 131] width 6 height 6
click at [70, 52] on link "Data Centers" at bounding box center [48, 52] width 44 height 9
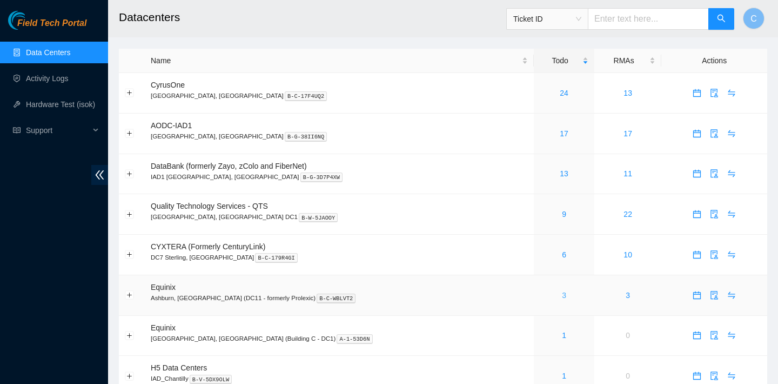
click at [562, 296] on link "3" at bounding box center [564, 295] width 4 height 9
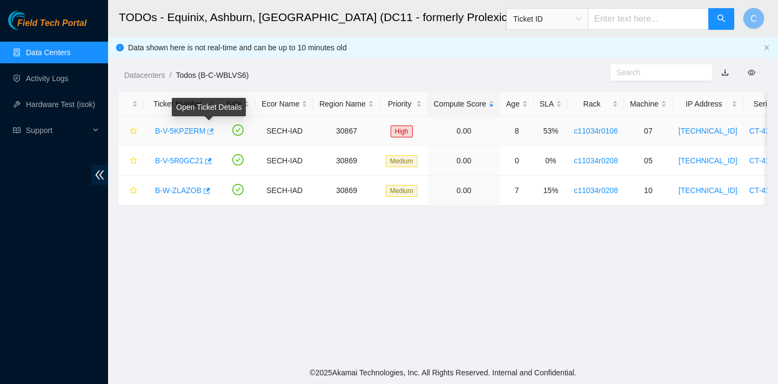
click at [212, 135] on span "button" at bounding box center [210, 132] width 8 height 9
click at [212, 161] on icon "button" at bounding box center [209, 161] width 6 height 6
click at [210, 189] on button "button" at bounding box center [206, 190] width 9 height 17
click at [63, 50] on link "Data Centers" at bounding box center [48, 52] width 44 height 9
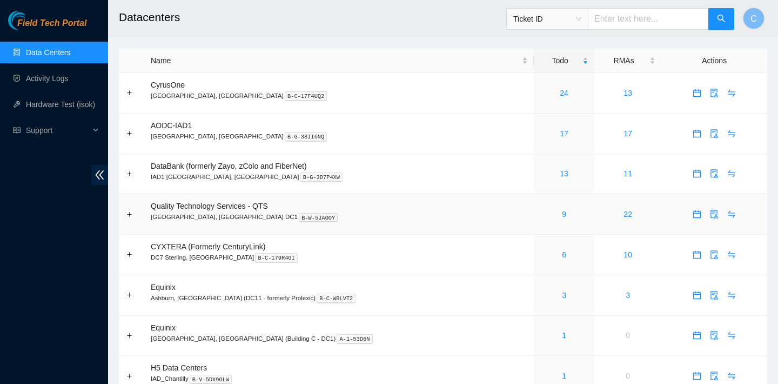
scroll to position [9, 0]
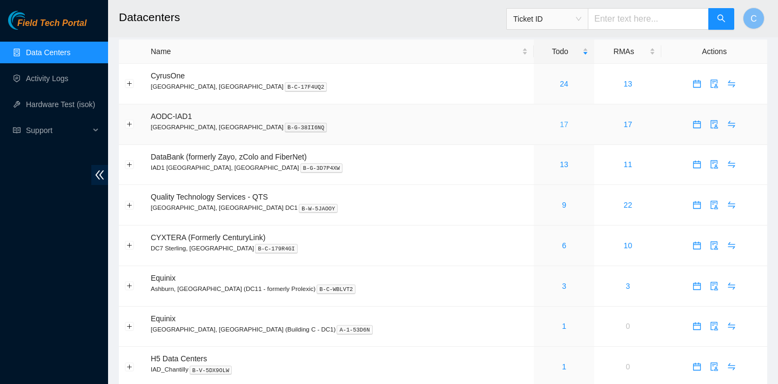
click at [560, 120] on link "17" at bounding box center [564, 124] width 9 height 9
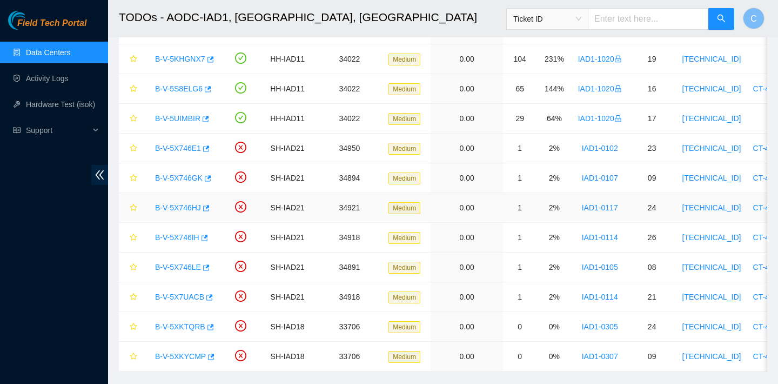
scroll to position [271, 0]
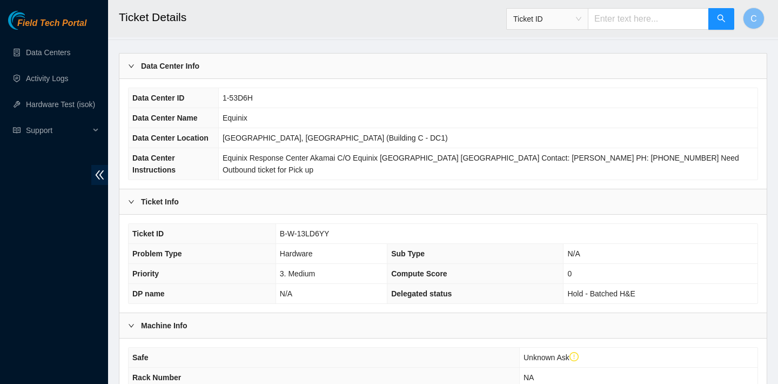
scroll to position [242, 0]
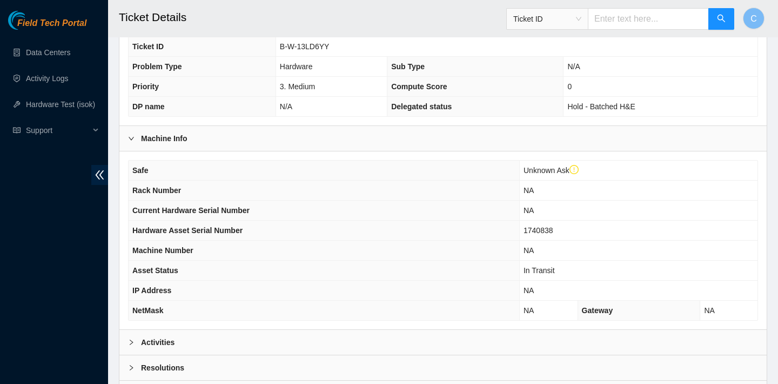
click at [355, 335] on div "Activities" at bounding box center [442, 342] width 647 height 25
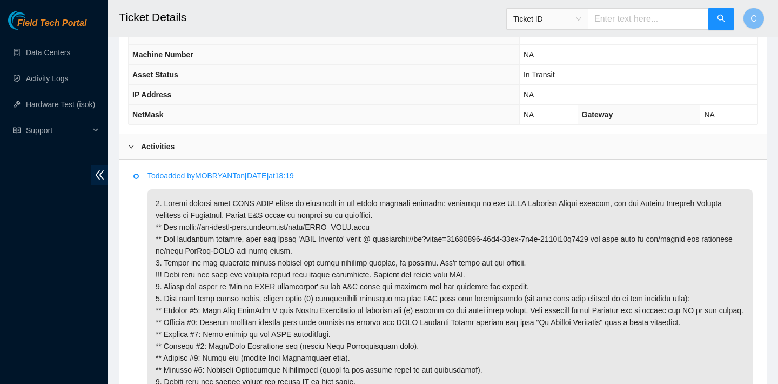
scroll to position [428, 0]
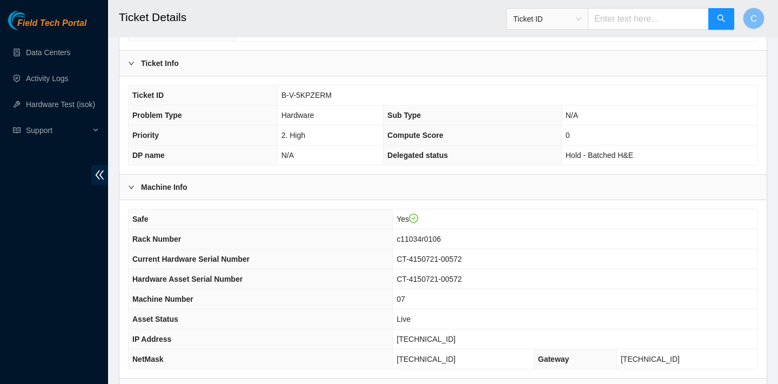
scroll to position [290, 0]
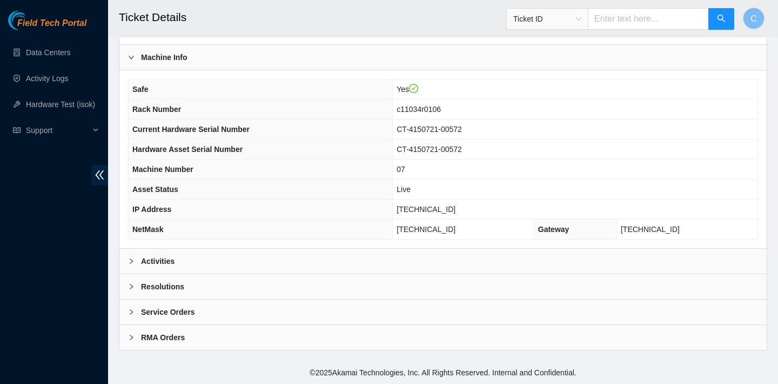
click at [273, 260] on div "Activities" at bounding box center [442, 261] width 647 height 25
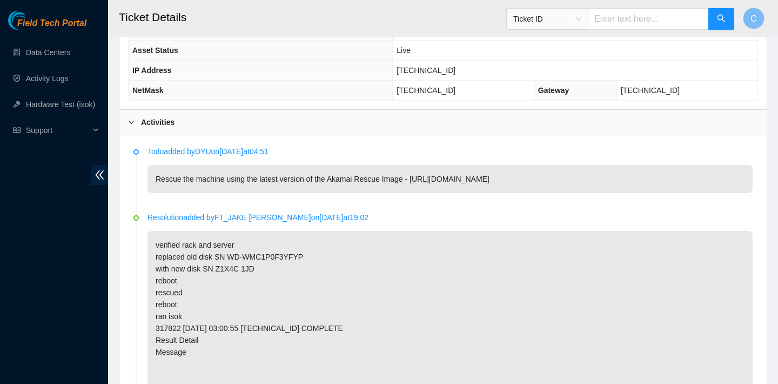
scroll to position [507, 0]
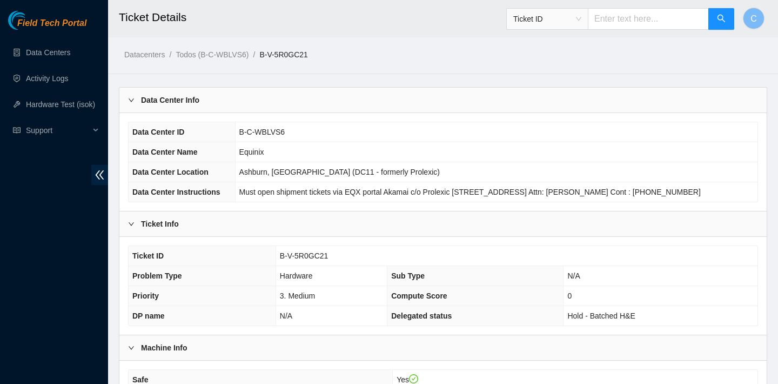
scroll to position [290, 0]
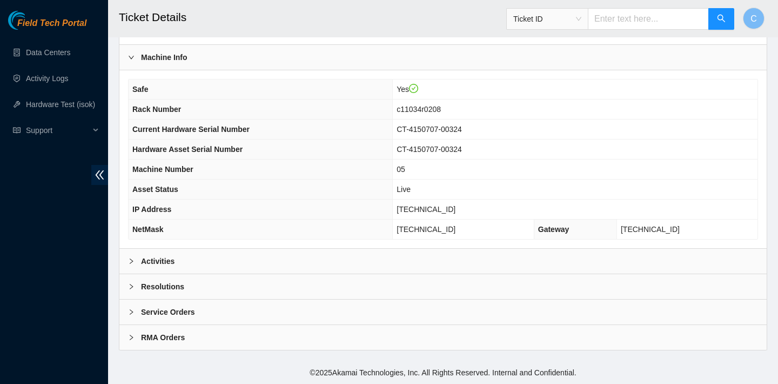
click at [310, 251] on div "Activities" at bounding box center [442, 261] width 647 height 25
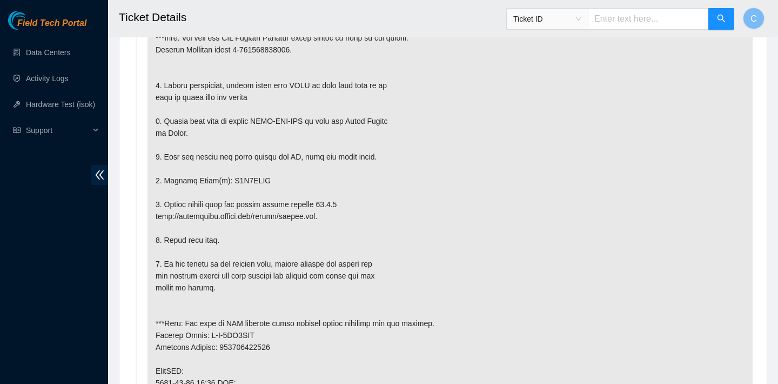
scroll to position [751, 0]
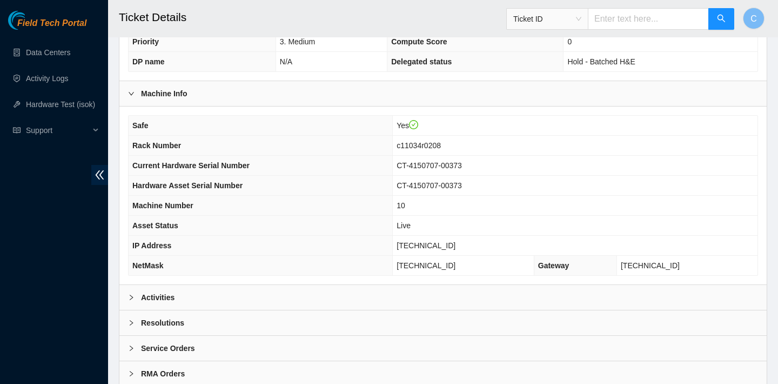
click at [370, 295] on div "Activities" at bounding box center [442, 297] width 647 height 25
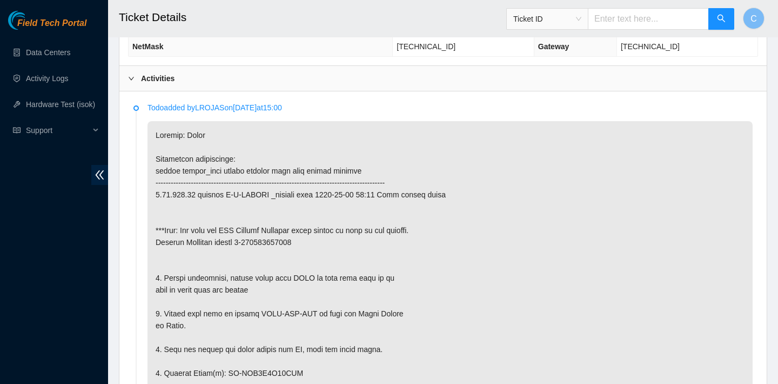
scroll to position [658, 0]
